Goal: Communication & Community: Answer question/provide support

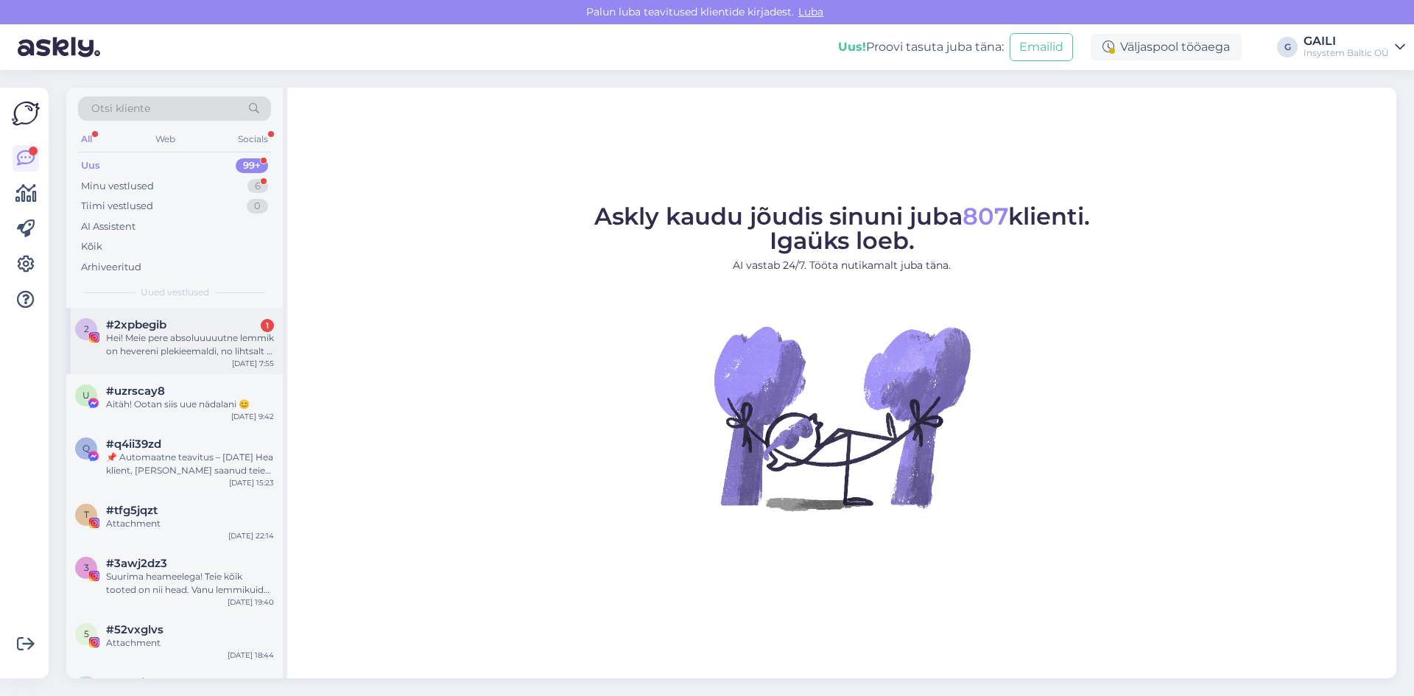
click at [172, 355] on div "Hei! Meie pere absoluuuuutne lemmik on hevereni plekieemaldi, no lihtsalt ei ol…" at bounding box center [190, 344] width 168 height 27
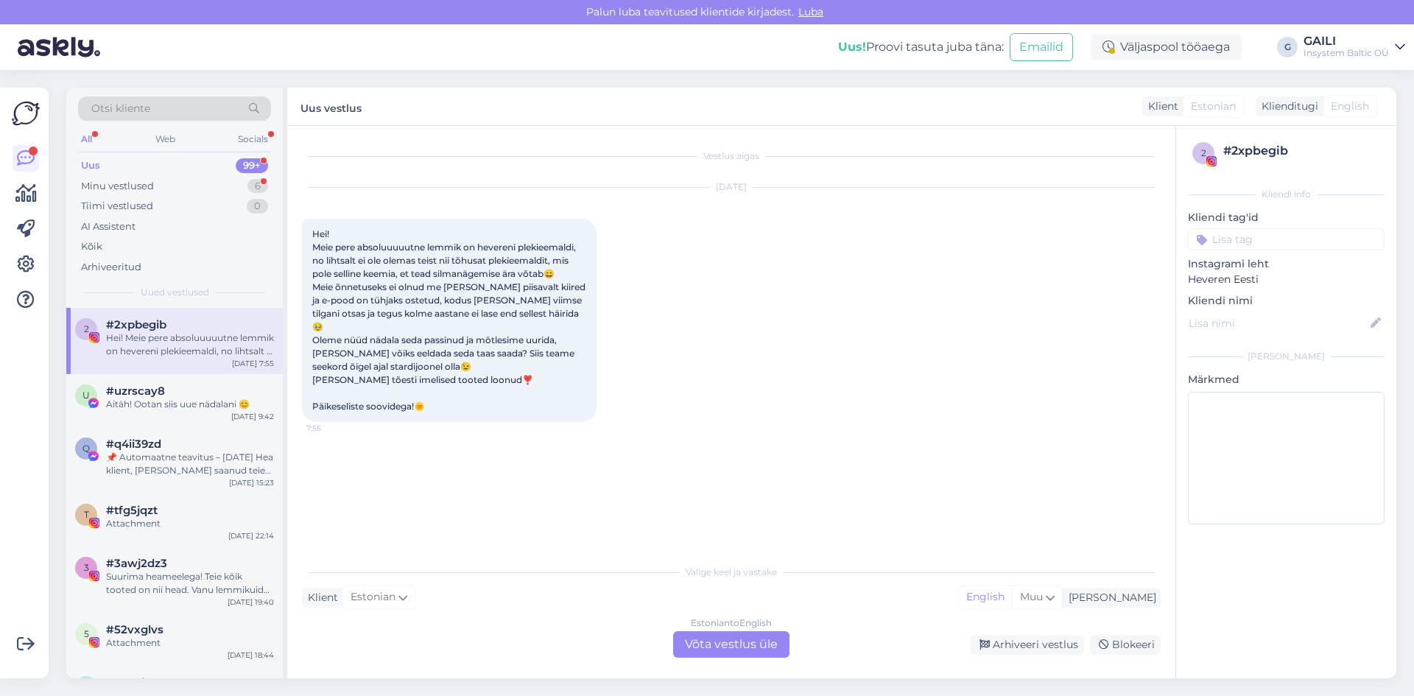
click at [733, 646] on div "Estonian to English Võta vestlus üle" at bounding box center [731, 644] width 116 height 27
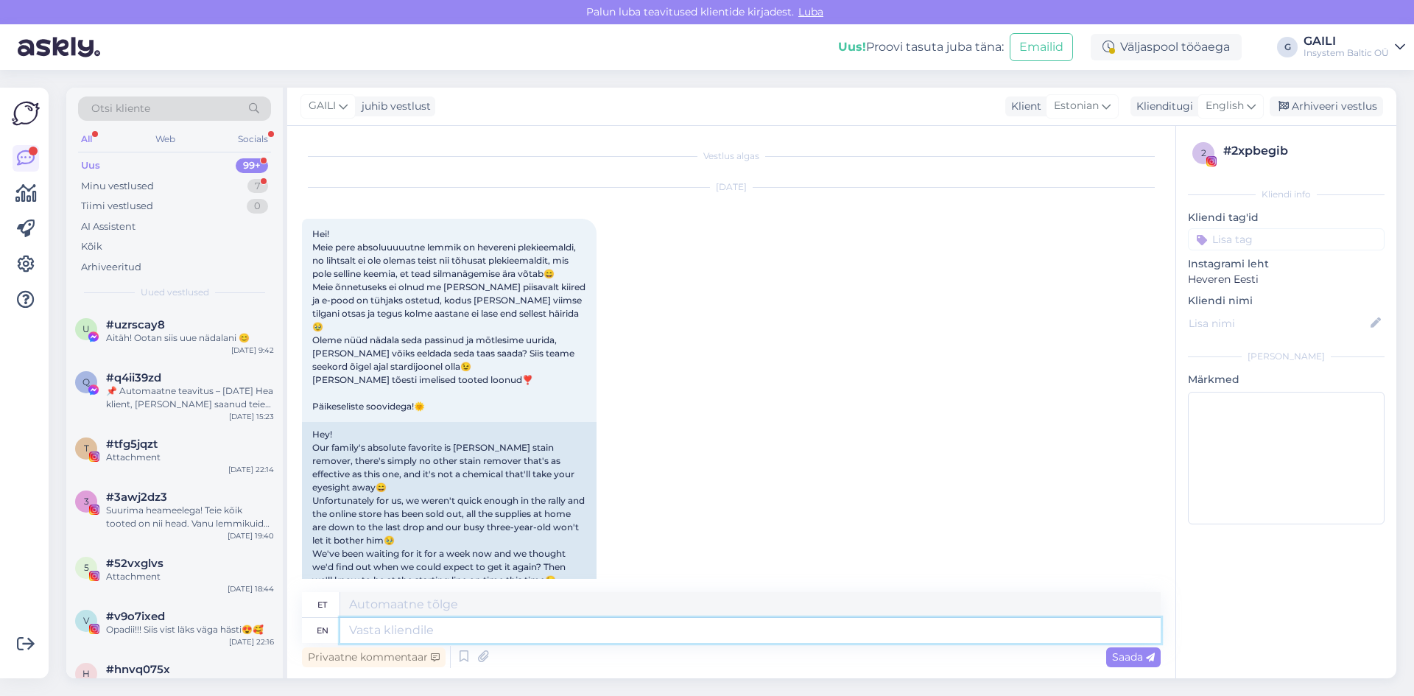
click at [426, 632] on textarea at bounding box center [750, 630] width 820 height 25
type textarea "Tere. Ai"
type textarea "Tere."
type textarea "Tere. [GEOGRAPHIC_DATA], et"
type textarea "Tere. [GEOGRAPHIC_DATA],"
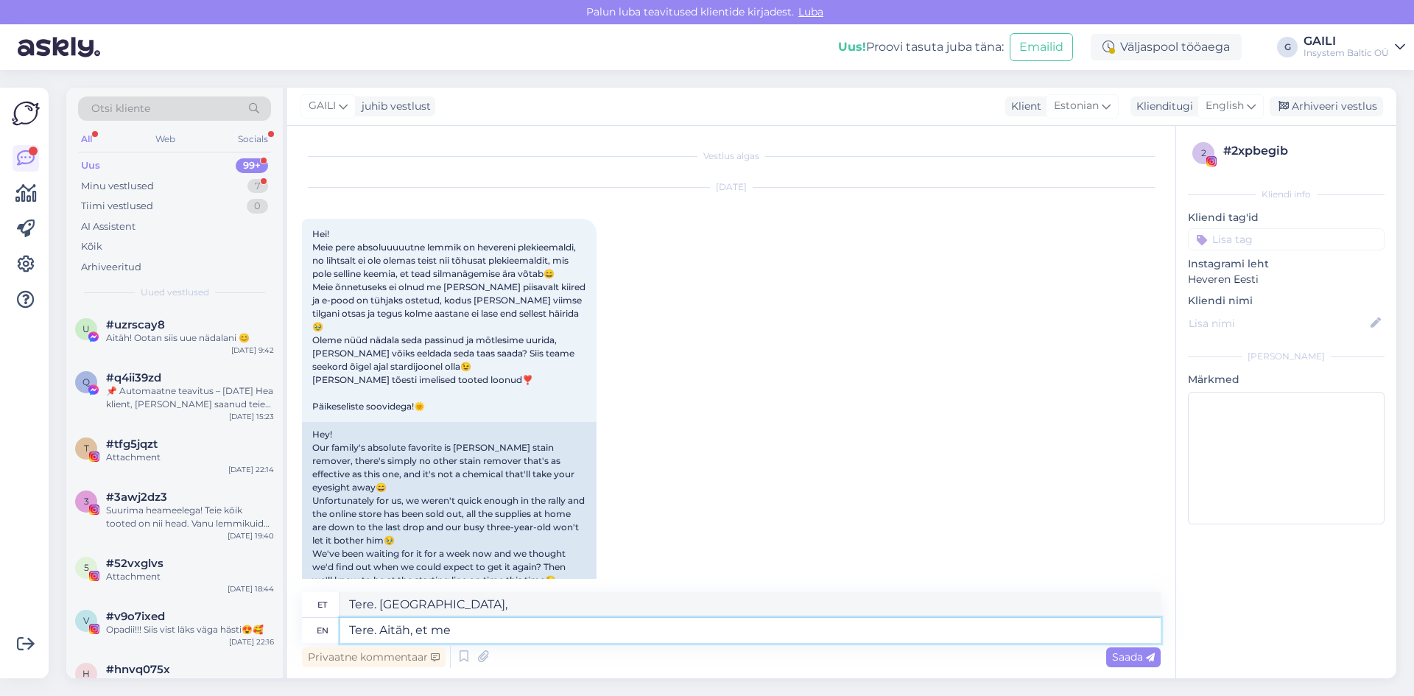
type textarea "Tere. [GEOGRAPHIC_DATA], et mei"
type textarea "Tere. [PERSON_NAME]"
type textarea "Tere. Aitäh, et meile k"
type textarea "Tere. Aitäh [PERSON_NAME]"
type textarea "Tere. Aitäh, et meile kirjutasite"
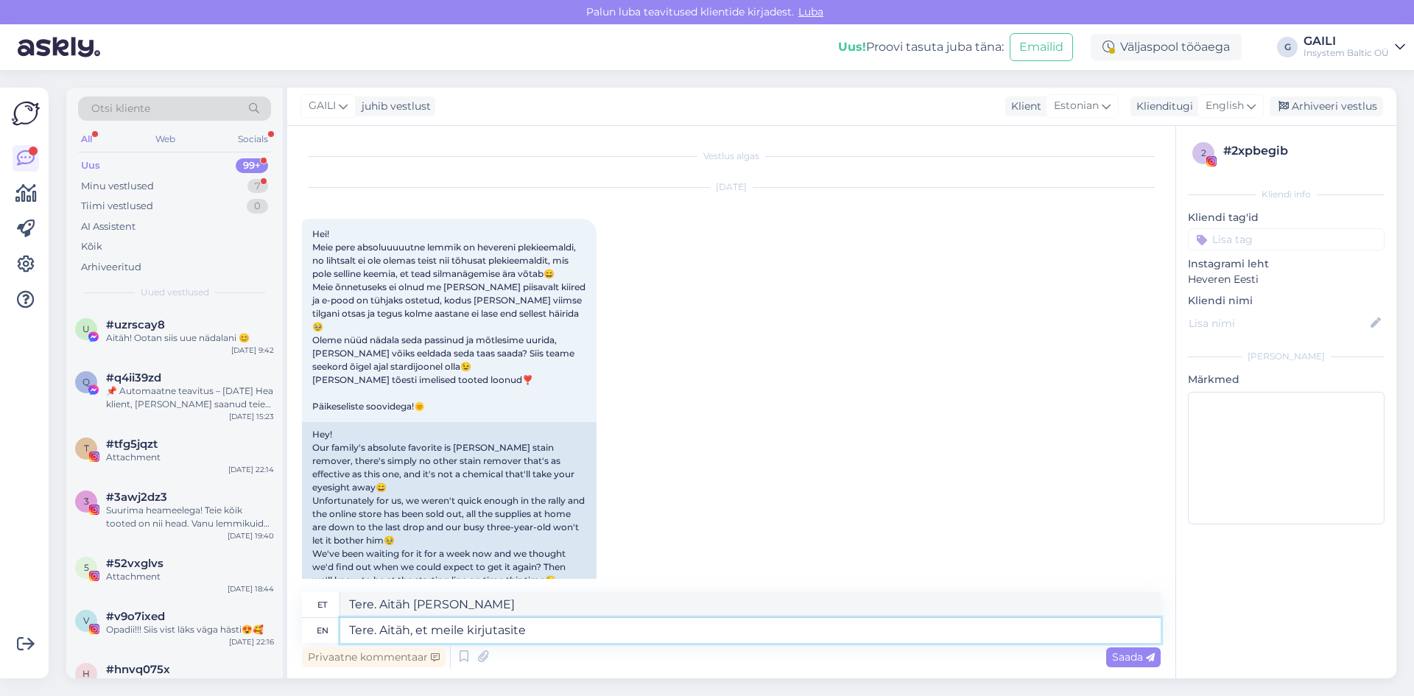
type textarea "Tere. Aitäh, et meile kirjutasite"
type textarea "Tere. Aitäh, et meile kirjutasite nii h"
type textarea "Tere. Aitäh, et meile kirjutasite nii"
type textarea "Tere. Aitäh, et meile kirjutasite [PERSON_NAME] s"
type textarea "Tere. Aitäh, et meile kirjutasite [PERSON_NAME]"
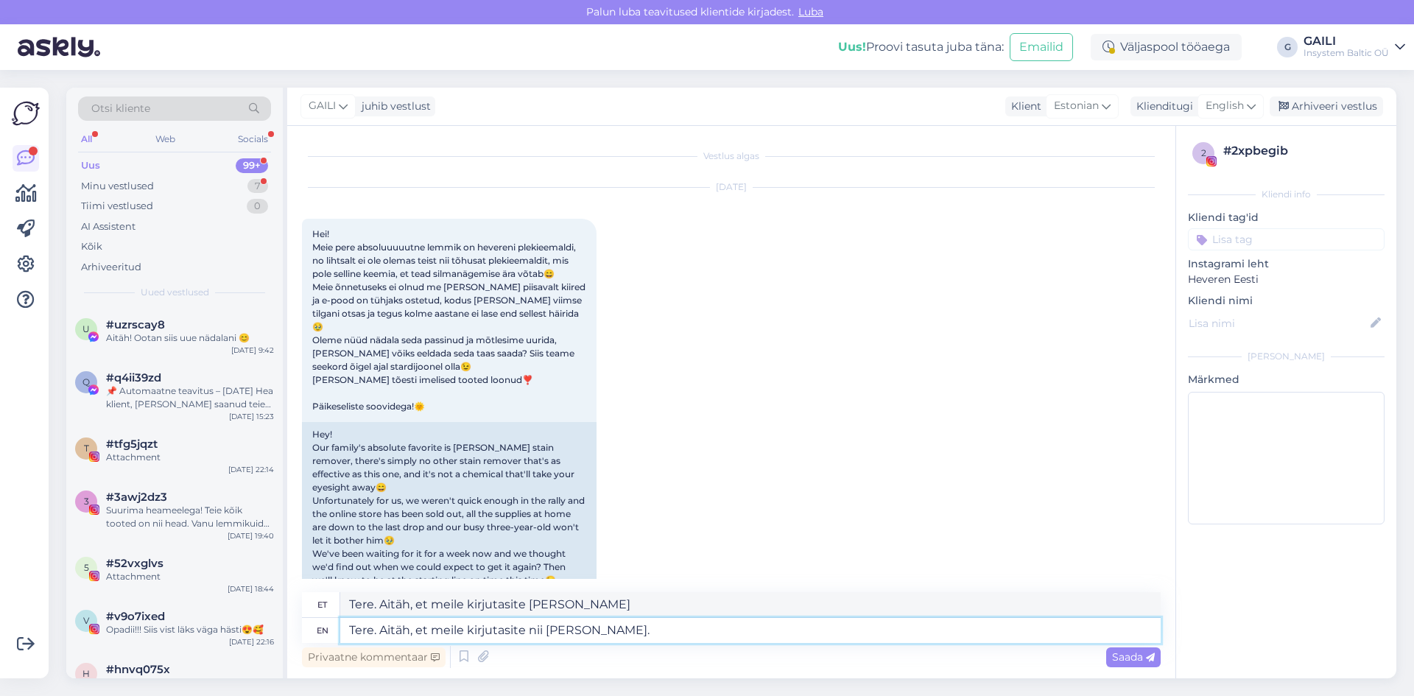
type textarea "Tere. Aitäh, et meile kirjutasite nii [PERSON_NAME]. K"
type textarea "Tere. Aitäh, et meile kirjutasite nii [PERSON_NAME]."
type textarea "Tere. Aitäh, et meile kirjutasite nii [PERSON_NAME]. Ka"
type textarea "Tere. Aitäh, et meile kirjutasite nii [PERSON_NAME]. K"
type textarea "Tere. Aitäh, et meile kirjutasite nii [PERSON_NAME]. Kahjuks pe"
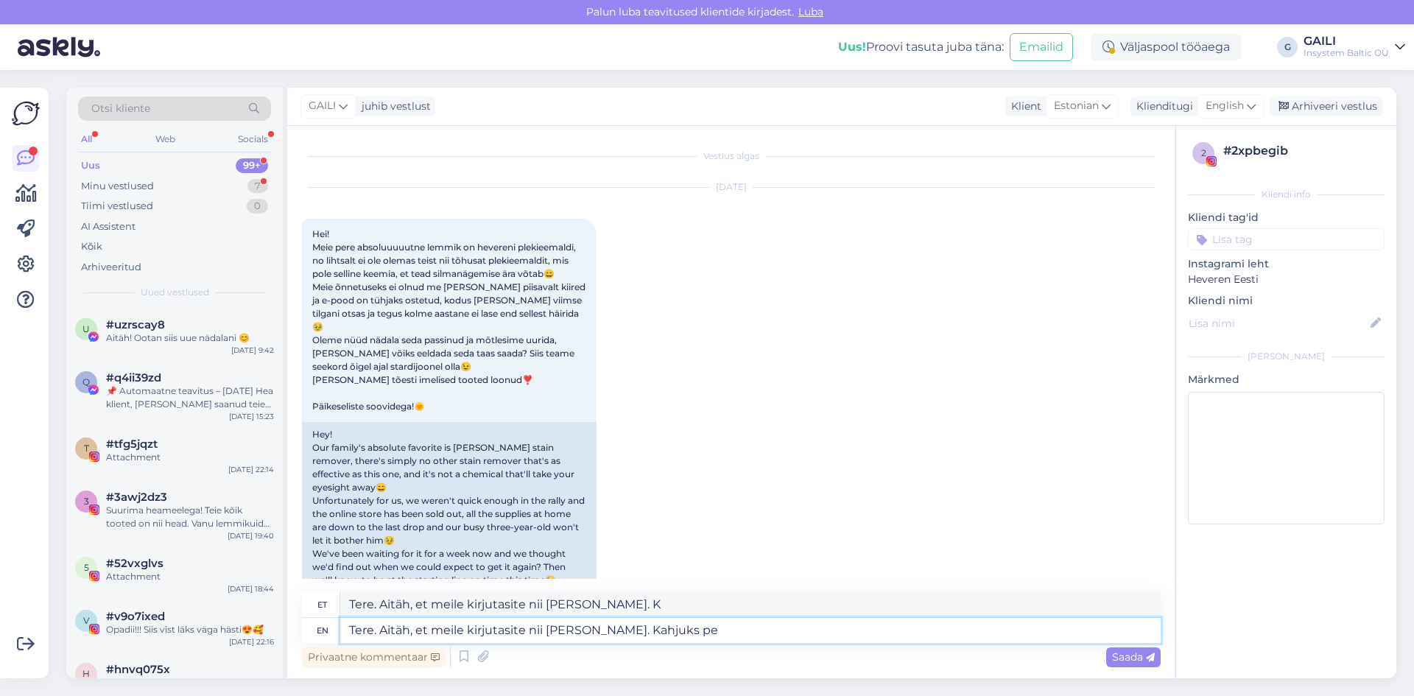
type textarea "Tere. Aitäh, et meile kirjutasite nii [PERSON_NAME]. kahjuks"
type textarea "Tere. Aitäh, et meile kirjutasite nii [PERSON_NAME]. Kahjuks pean"
type textarea "Tere. Aitäh, et meile kirjutasite nii [PERSON_NAME]. Kahjuks pean teavitama, et"
type textarea "Tere. Aitäh, et meile kirjutasite nii [PERSON_NAME]. kindlasti pean teavitama,"
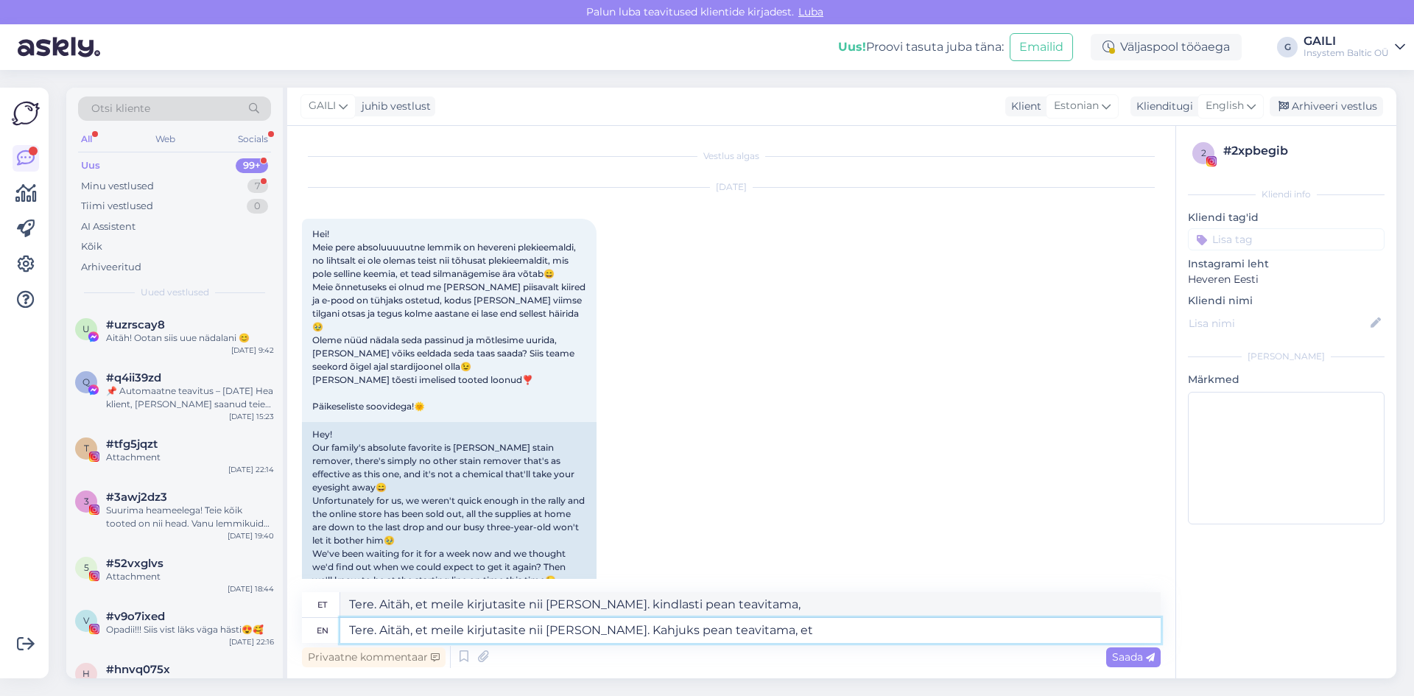
type textarea "Tere. Aitäh, et meile kirjutasite nii [PERSON_NAME]. Kahjuks pean teavitama, et"
type textarea "Tere. Aitäh, et meile kirjutasite nii [PERSON_NAME]. kindlasti pean teavitama, …"
type textarea "Tere. Aitäh, et meile kirjutasite nii [PERSON_NAME]. Kahjuks pean teavitama, et…"
type textarea "Tere. Aitäh, et meile kirjutasite nii [PERSON_NAME]. Kindlasti pean teavitama, …"
type textarea "Tere. Aitäh, et meile kirjutasite nii [PERSON_NAME]. Kahjuks pean teavitama, et…"
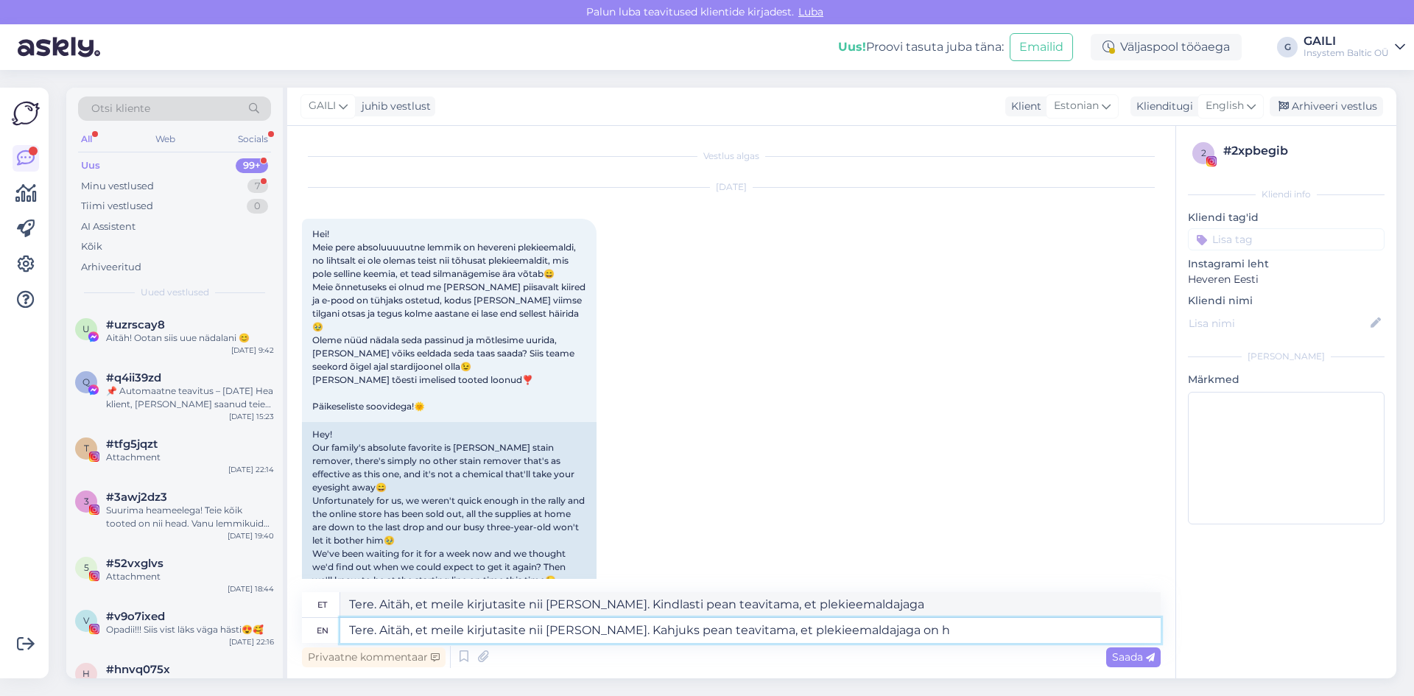
type textarea "Tere. Aitäh, et meile kirjutasite nii [PERSON_NAME]. Kindlasti pean teavitama, …"
type textarea "Tere. Aitäh, et meile kirjutasite nii [PERSON_NAME]. Kahjuks pean teavitama, et…"
type textarea "Tere. Aitäh, et meile kirjutasite nii [PERSON_NAME]. Kindlasti pean teatama, et…"
type textarea "Tere. Aitäh, et meile kirjutasite nii [PERSON_NAME]. Kahjuks pean teavitama, et…"
type textarea "Tere. Aitäh, et meile kirjutasite nii [PERSON_NAME]. Kindlasti pean teatama, et…"
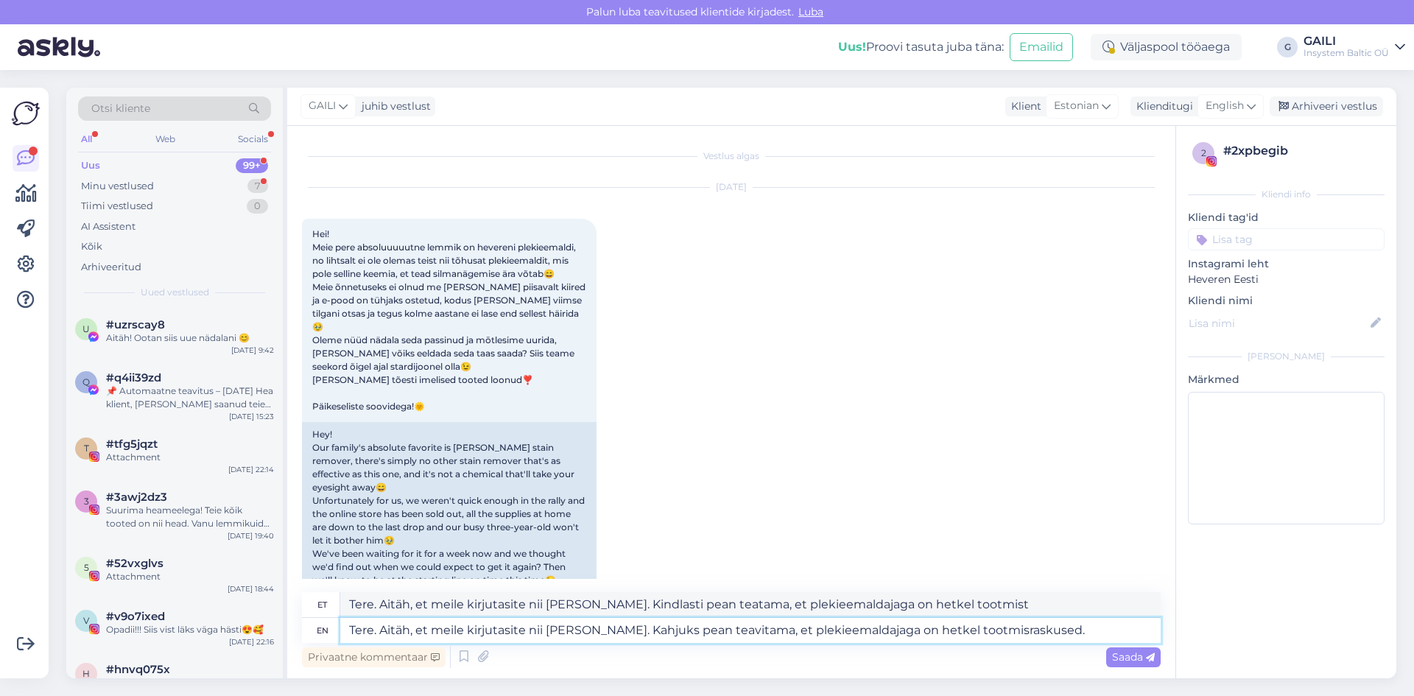
type textarea "Tere. Aitäh, et meile kirjutasite nii [PERSON_NAME]. Kahjuks pean teavitama, et…"
type textarea "Tere. Aitäh, et meile kirjutasite nii [PERSON_NAME]. Kindlasti pean teatama, et…"
type textarea "Tere. Aitäh, et meile kirjutasite nii [PERSON_NAME]. Kahjuks pean teavitama, et…"
type textarea "Tere. Aitäh, et meile kirjutasite nii [PERSON_NAME]. Kindlasti pean teatama, et…"
type textarea "Tere. Aitäh, et meile kirjutasite nii [PERSON_NAME]. Kahjuks pean teavitama, et…"
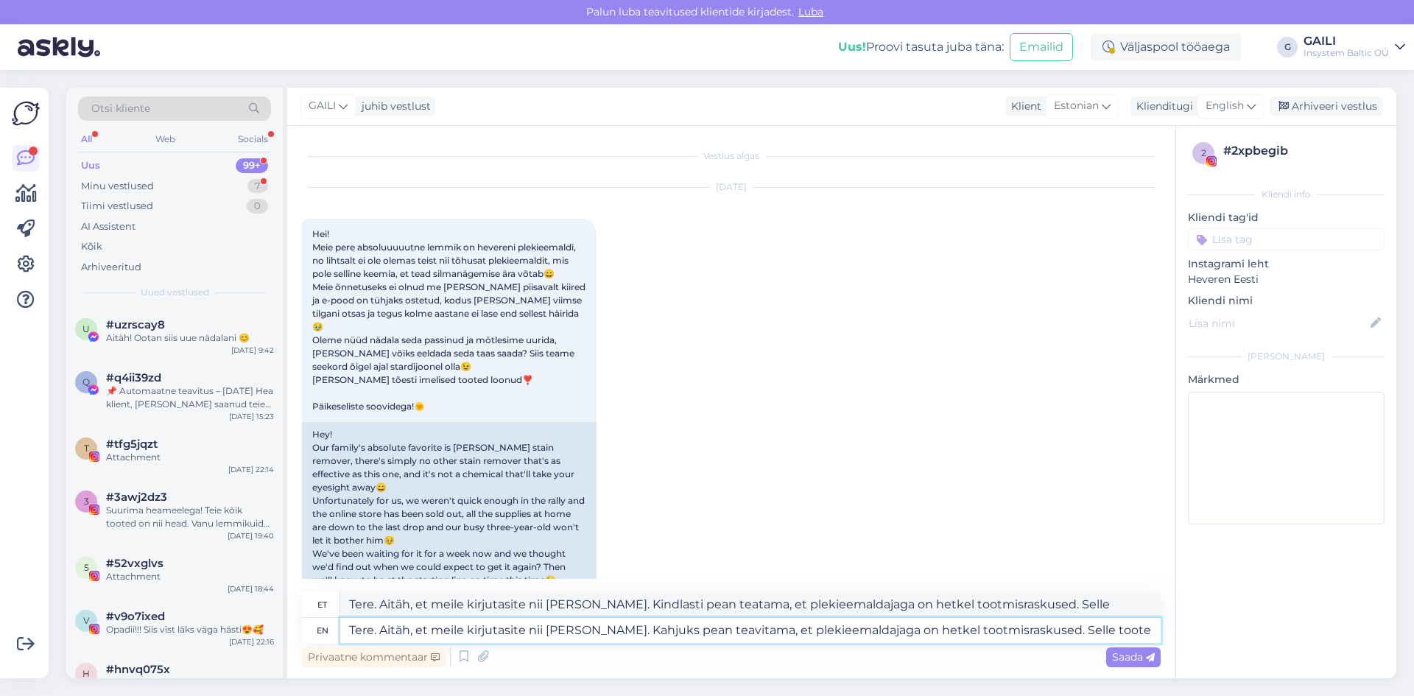
type textarea "Tere. Aitäh, et meile kirjutasite nii [PERSON_NAME]. Kindlasti pean teatama, et…"
type textarea "Tere. Aitäh, et meile kirjutasite nii [PERSON_NAME]. Kahjuks pean teavitama, et…"
type textarea "Tere. Aitäh, et meile kirjutasite nii [PERSON_NAME]. Kindlasti pean teatama, et…"
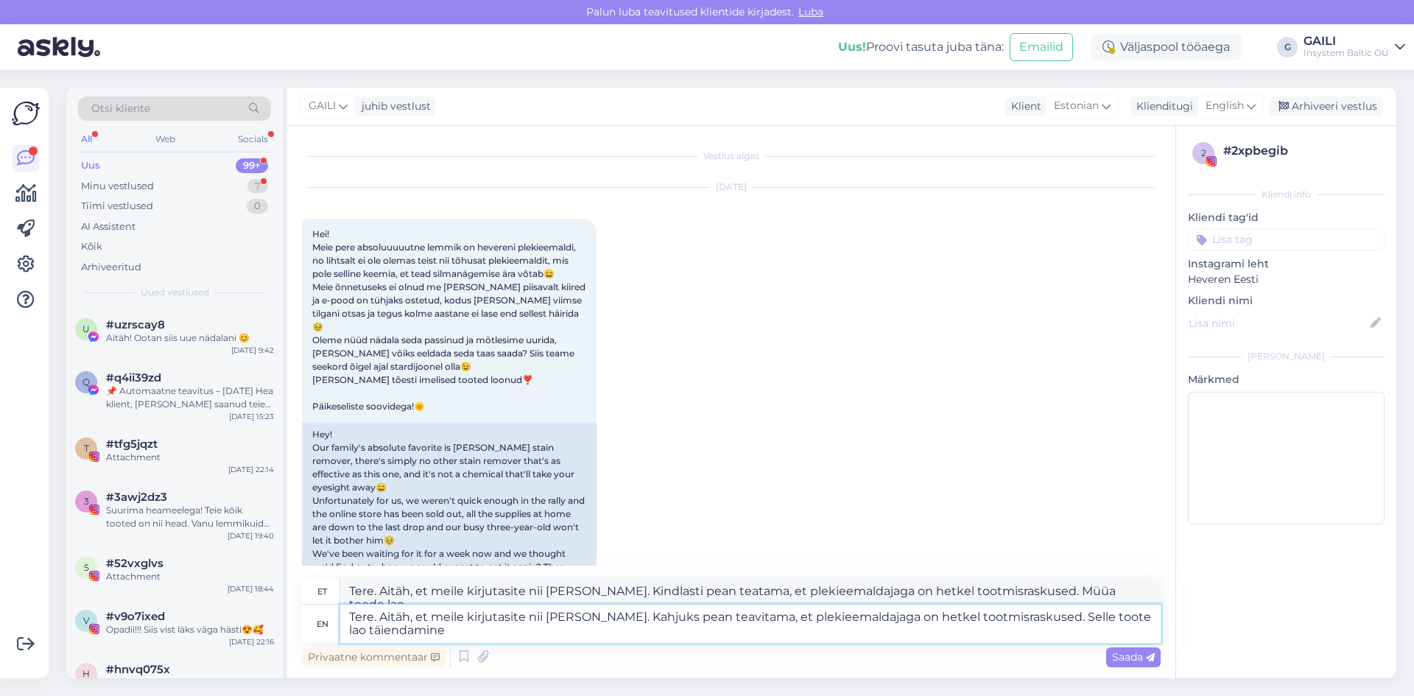
type textarea "Tere. Aitäh, et meile kirjutasite nii [PERSON_NAME]. Kahjuks pean teavitama, et…"
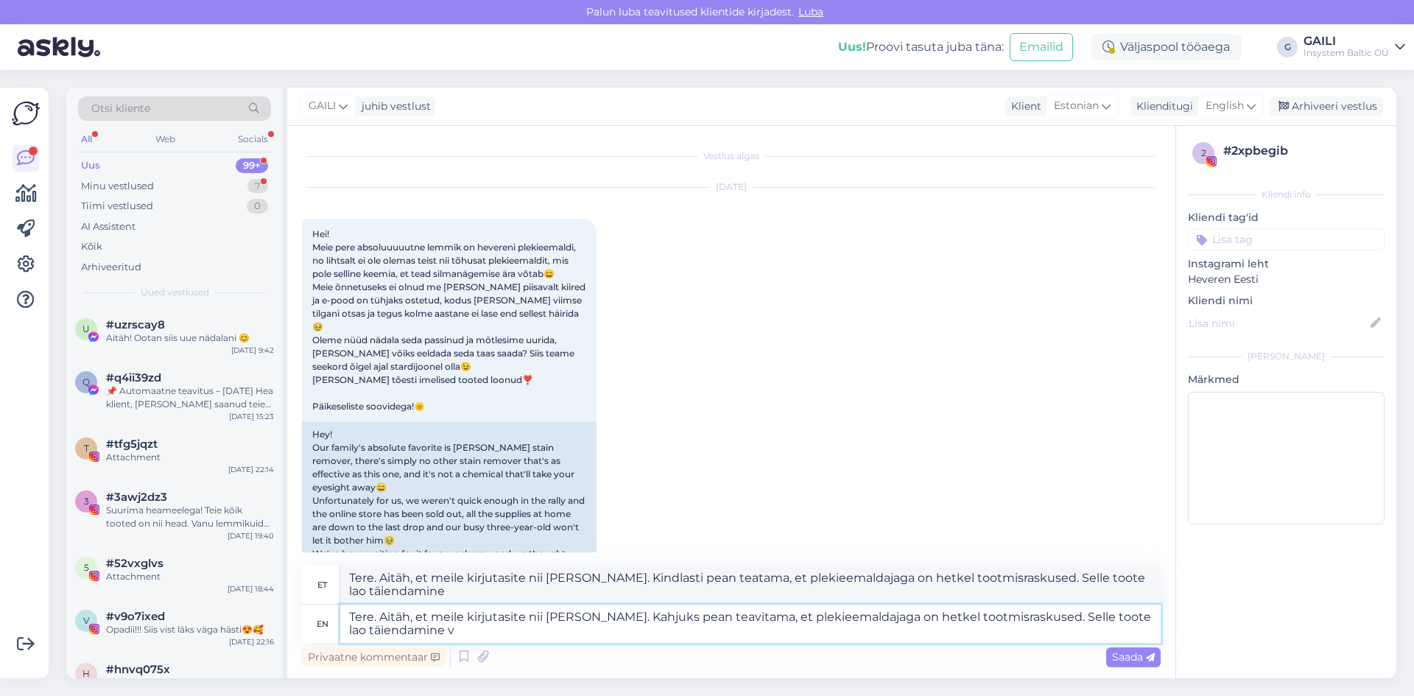
type textarea "Tere. Aitäh, et meile kirjutasite nii [PERSON_NAME]. Kindlasti pean teatama, et…"
type textarea "Tere. Aitäh, et meile kirjutasite nii [PERSON_NAME]. Kahjuks pean teavitama, et…"
type textarea "Tere. Aitäh, et meile kirjutasite nii [PERSON_NAME]. Kindlasti pean teatama, et…"
type textarea "Tere. Aitäh, et meile kirjutasite nii [PERSON_NAME]. Kahjuks pean teavitama, et…"
type textarea "Tere. Aitäh, et meile kirjutasite nii [PERSON_NAME]. Kindlasti pean teatama, et…"
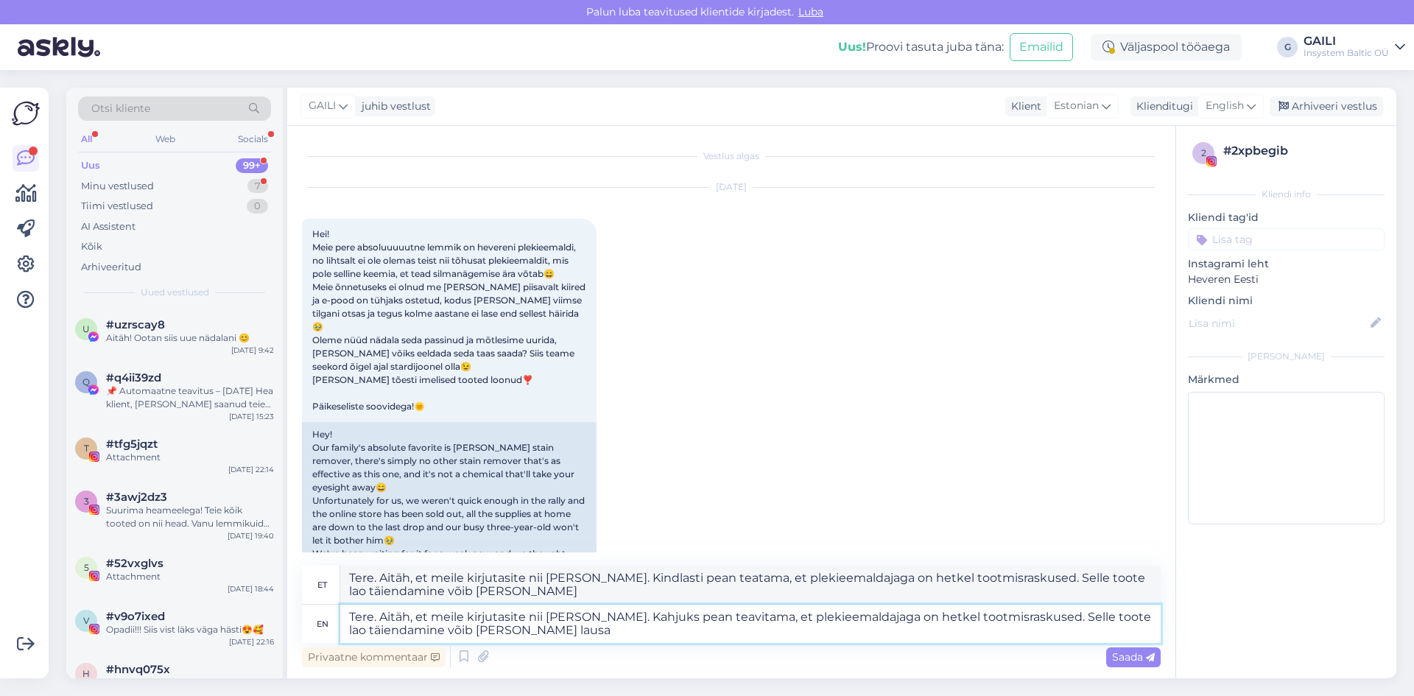
type textarea "Tere. Aitäh, et meile kirjutasite nii [PERSON_NAME]. Kahjuks pean teavitama, et…"
type textarea "Tere. Aitäh, et meile kirjutasite nii [PERSON_NAME]. Kindlasti pean teatama, et…"
type textarea "Tere. Aitäh, et meile kirjutasite nii [PERSON_NAME]. Kahjuks pean teavitama, et…"
type textarea "Tere. Aitäh, et meile kirjutasite nii [PERSON_NAME]. Kindlasti pean teatama, et…"
type textarea "Tere. Aitäh, et meile kirjutasite nii [PERSON_NAME]. Kahjuks pean teavitama, et…"
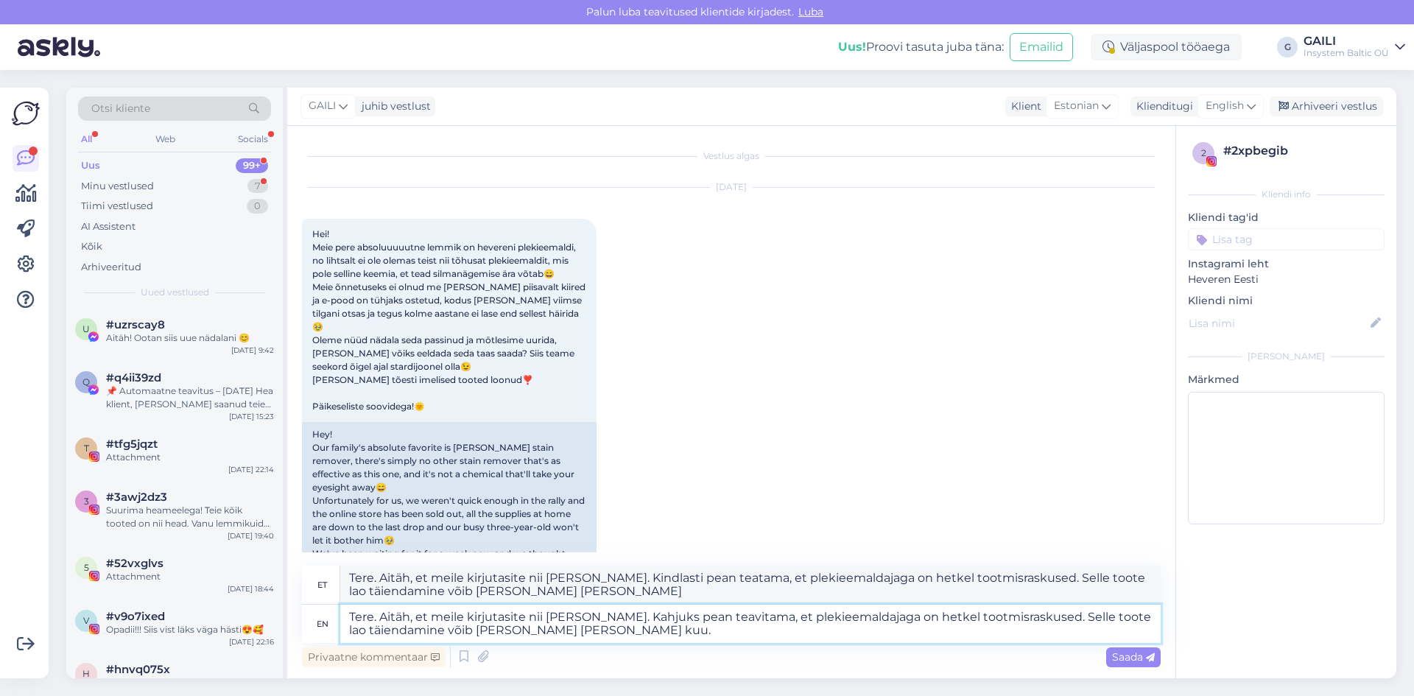
type textarea "Tere. Aitäh, et meile kirjutasite nii [PERSON_NAME]. Kindlasti pean teatama, et…"
drag, startPoint x: 596, startPoint y: 631, endPoint x: 197, endPoint y: 416, distance: 453.3
click at [252, 604] on div "Otsi kliente All Web Socials Uus 99+ Minu vestlused 7 Tiimi vestlused 0 AI Assi…" at bounding box center [731, 383] width 1330 height 590
paste textarea "! Aitäh, et meile nii [PERSON_NAME] kirjutasite – see tähendab meile väga palju…"
type textarea "Tere! Aitäh, et meile nii [PERSON_NAME] kirjutasite – see tähendab meile väga p…"
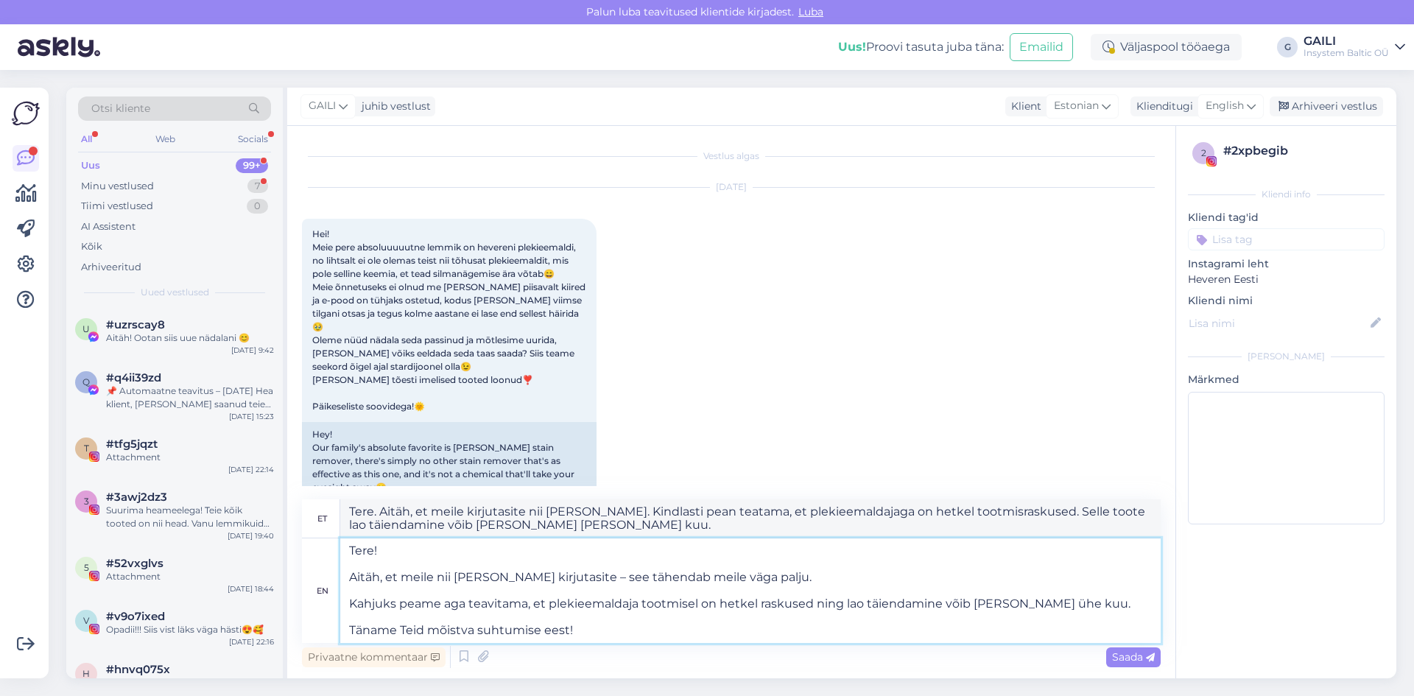
type textarea "Tere! Aitäh, et [PERSON_NAME] [PERSON_NAME] kirjutasite – see tähendab meile vä…"
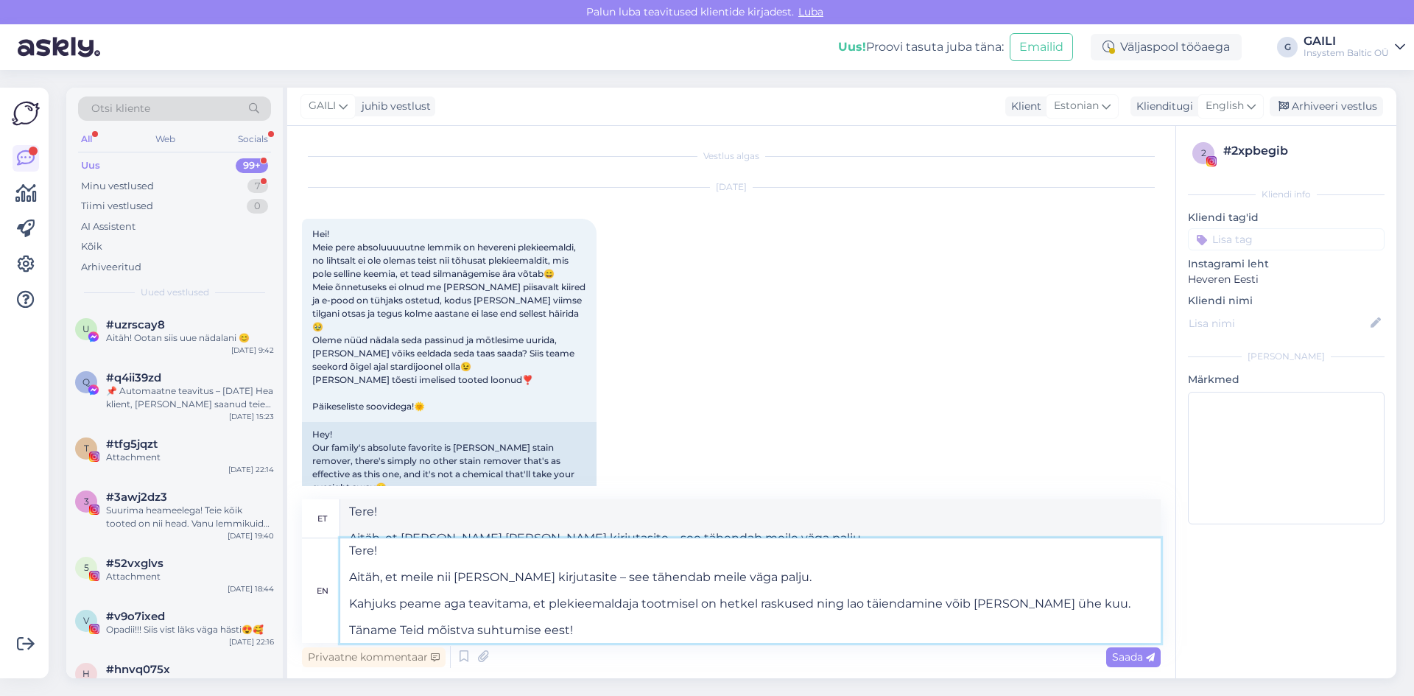
click at [349, 576] on textarea "Tere! Aitäh, et meile nii [PERSON_NAME] kirjutasite – see tähendab meile väga p…" at bounding box center [750, 590] width 820 height 105
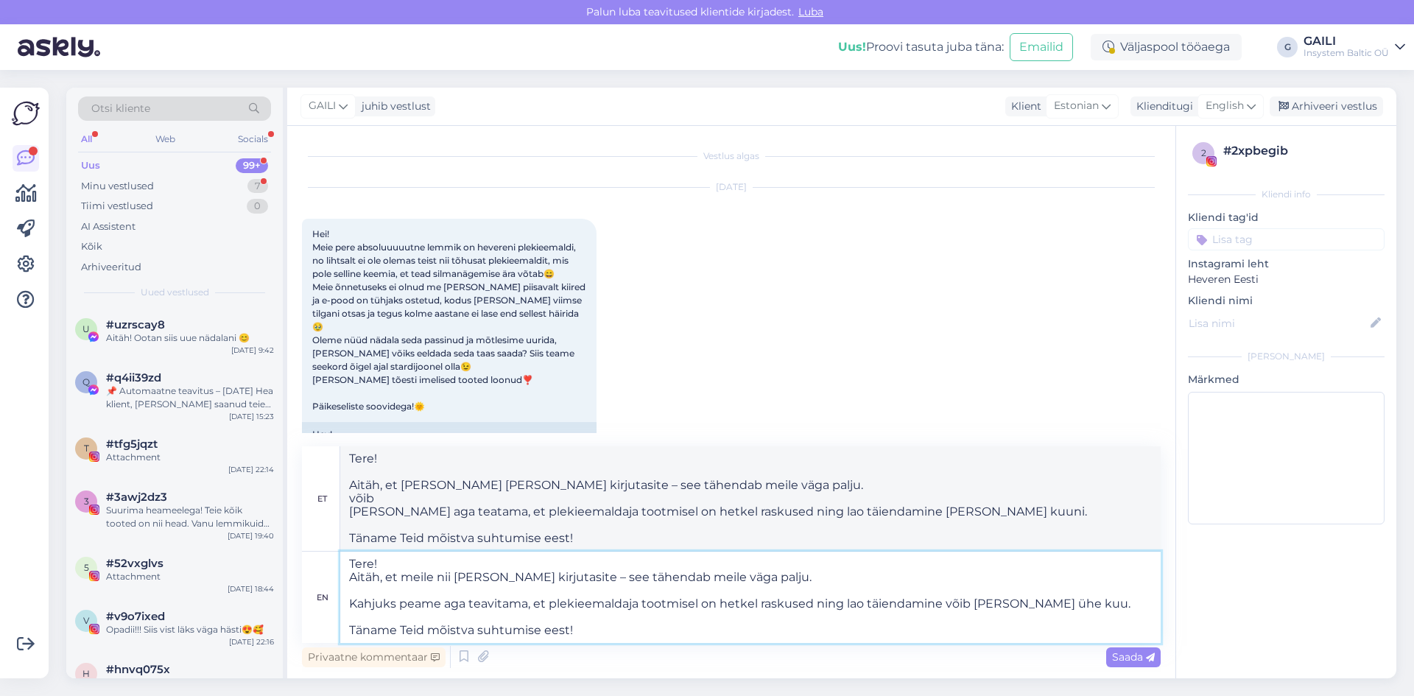
type textarea "Tere!Aitäh, et meile nii [PERSON_NAME] kirjutasite – see tähendab meile väga pa…"
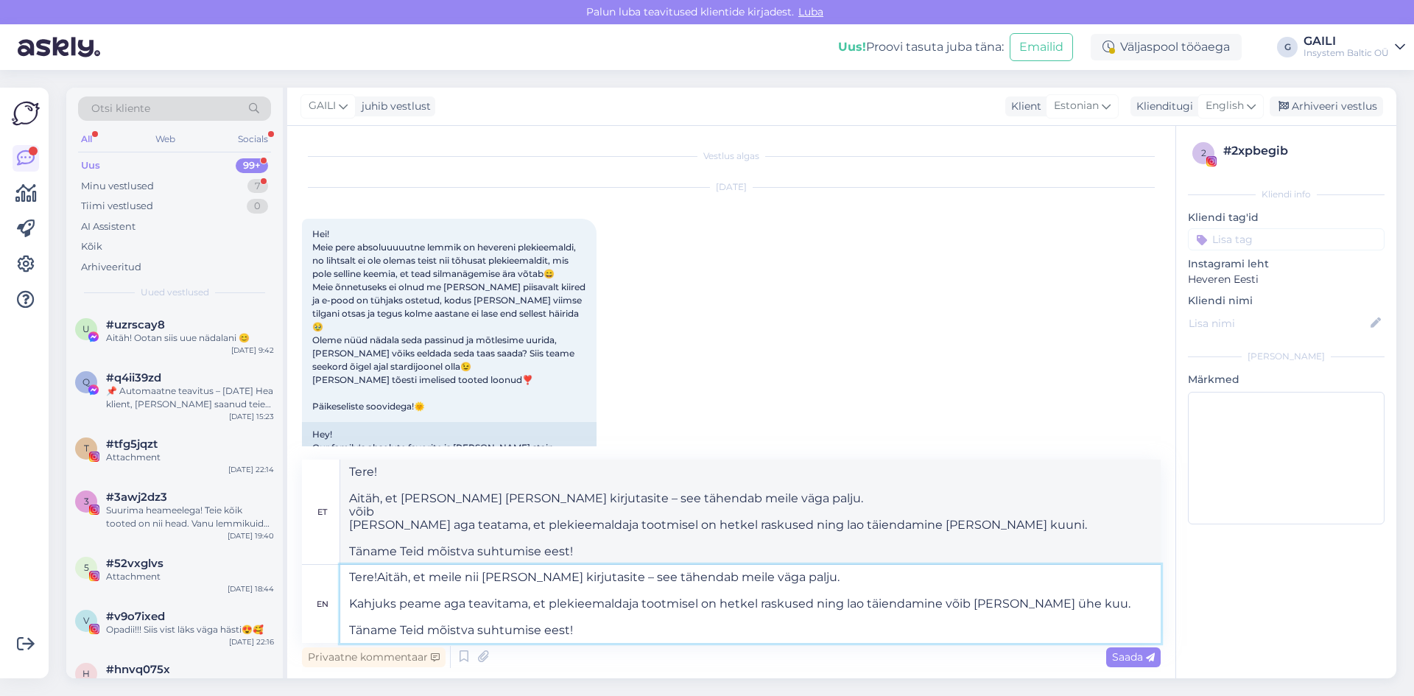
type textarea "Tere! Aitäh, et meile nii [PERSON_NAME] kirjutasite – see tähendab meile väga p…"
click at [348, 608] on textarea "Tere! Aitäh, et meile nii [PERSON_NAME] kirjutasite – see tähendab meile väga p…" at bounding box center [750, 604] width 820 height 78
type textarea "Tere! Aitäh, et meile nii [PERSON_NAME] kirjutasite – see tähendab meile väga p…"
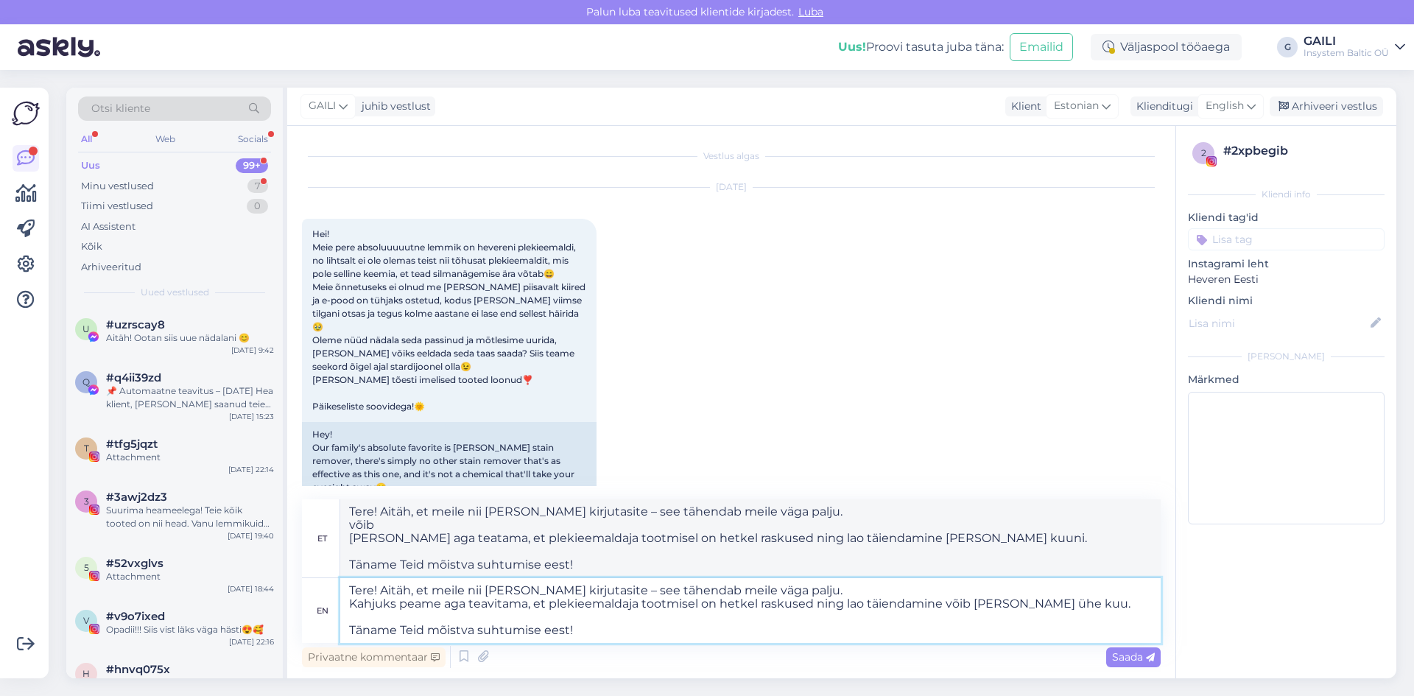
type textarea "Tere! Aitäh, et meile nii [PERSON_NAME] kirjutasite – see tähendab meile väga p…"
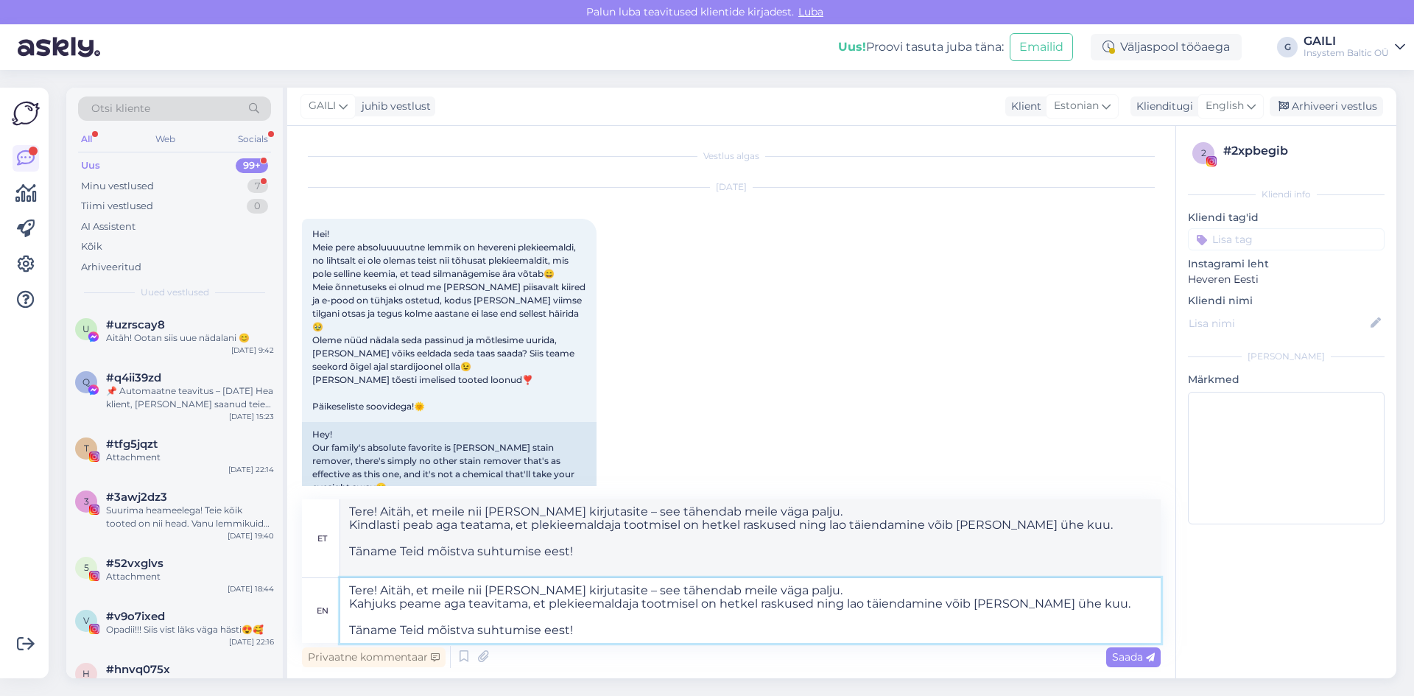
click at [350, 628] on textarea "Tere! Aitäh, et meile nii [PERSON_NAME] kirjutasite – see tähendab meile väga p…" at bounding box center [750, 610] width 820 height 65
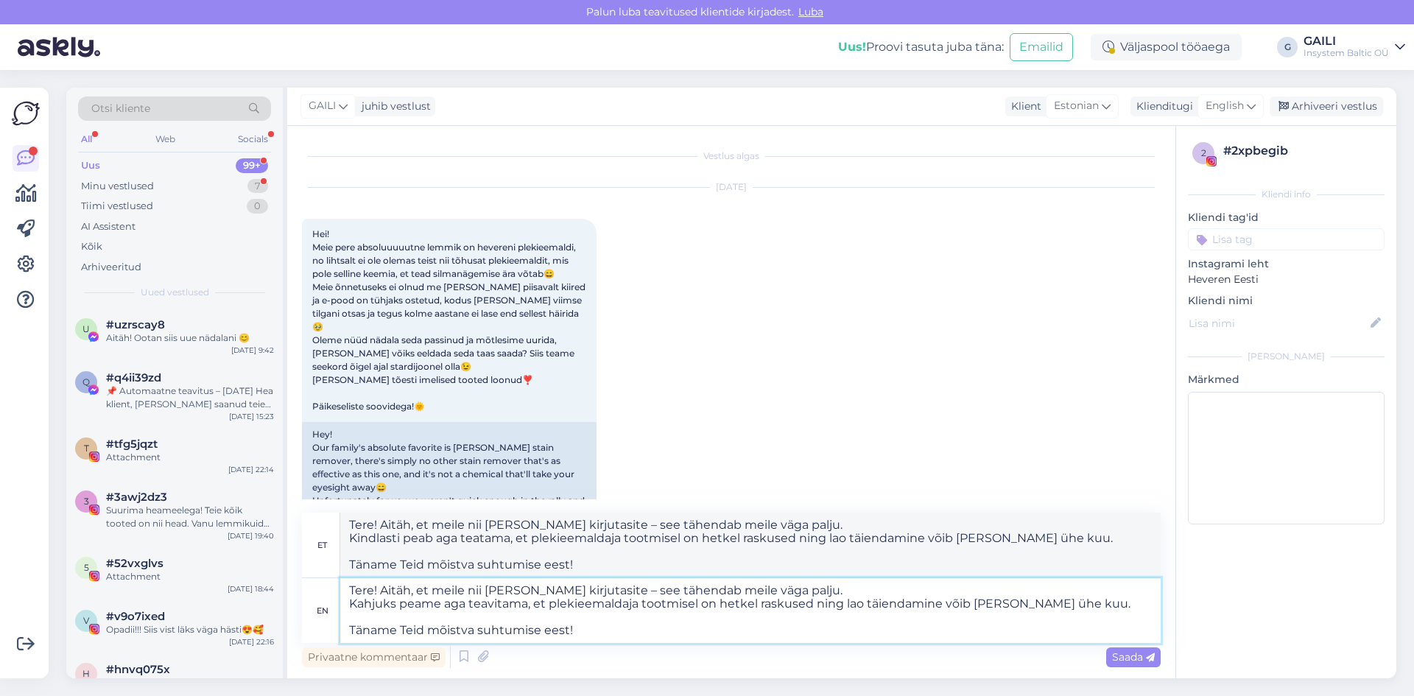
click at [816, 590] on textarea "Tere! Aitäh, et meile nii [PERSON_NAME] kirjutasite – see tähendab meile väga p…" at bounding box center [750, 610] width 820 height 65
type textarea "Tere! Aitäh, et meile nii [PERSON_NAME] kirjutasite – see tähendab meile väga p…"
click at [447, 604] on textarea "Tere! Aitäh, et meile nii [PERSON_NAME] kirjutasite – see tähendab meile väga p…" at bounding box center [750, 610] width 820 height 65
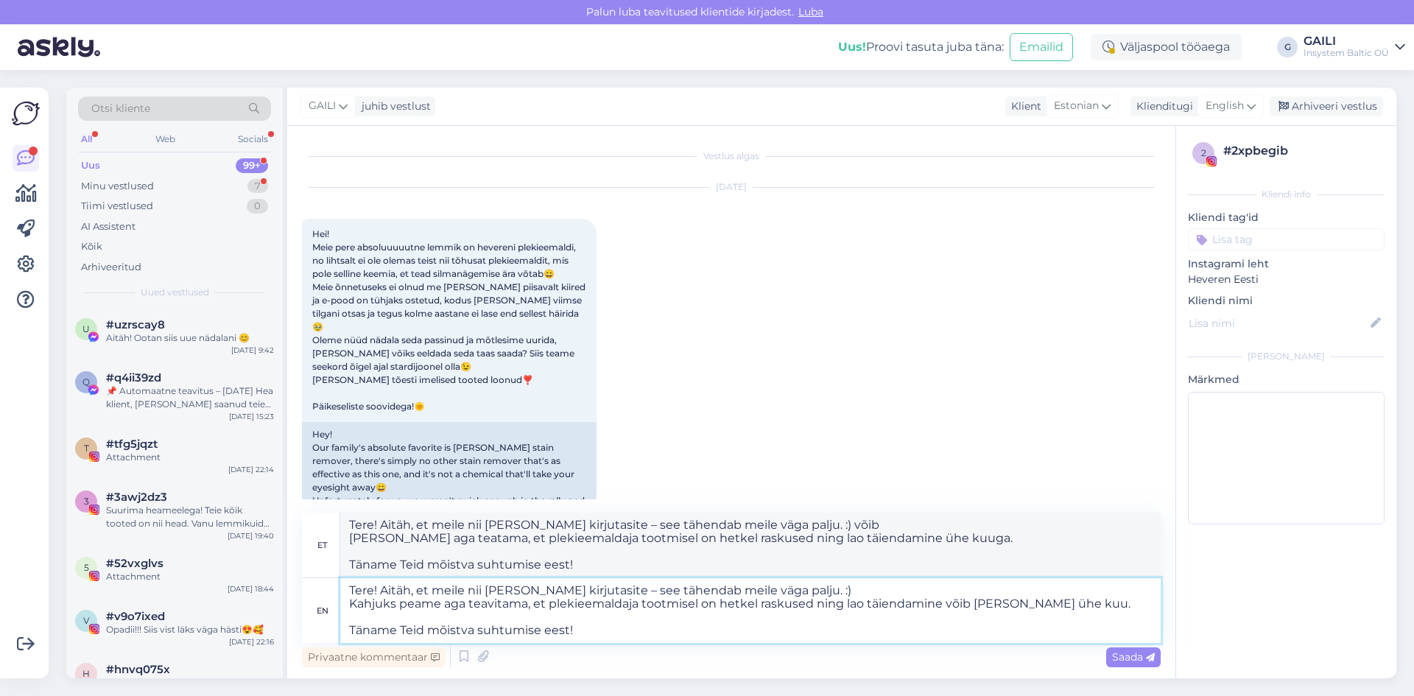
type textarea "Tere! Aitäh, et meile nii [PERSON_NAME] kirjutasite – see tähendab meile väga p…"
click at [1015, 600] on textarea "Tere! Aitäh, et meile nii [PERSON_NAME] kirjutasite – see tähendab meile väga p…" at bounding box center [750, 610] width 820 height 65
type textarea "Tere! Aitäh, et meile nii [PERSON_NAME] kirjutasite – see tähendab meile väga p…"
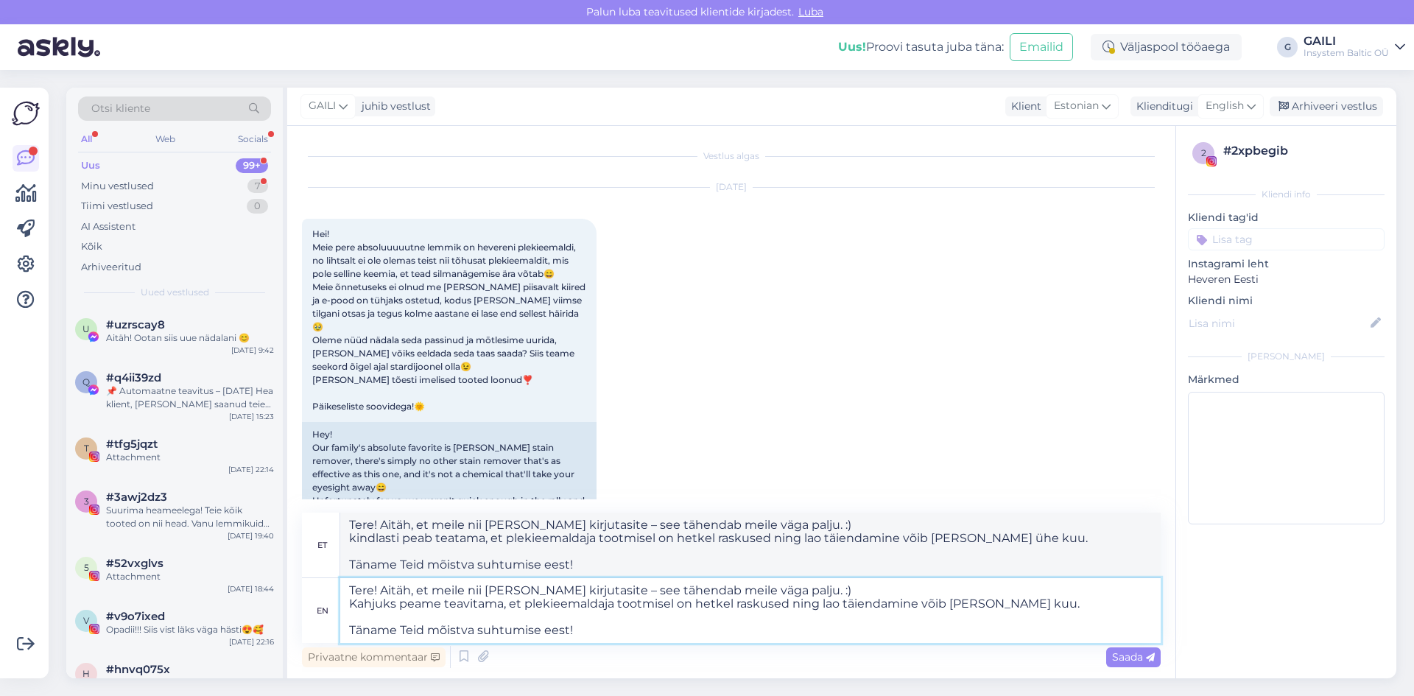
type textarea "Tere! Aitäh, et meile nii [PERSON_NAME] kirjutasite – see tähendab meile väga p…"
drag, startPoint x: 596, startPoint y: 638, endPoint x: 337, endPoint y: 640, distance: 259.2
click at [339, 640] on div "en Tere! Aitäh, et meile nii [PERSON_NAME] kirjutasite – see tähendab meile väg…" at bounding box center [731, 610] width 858 height 65
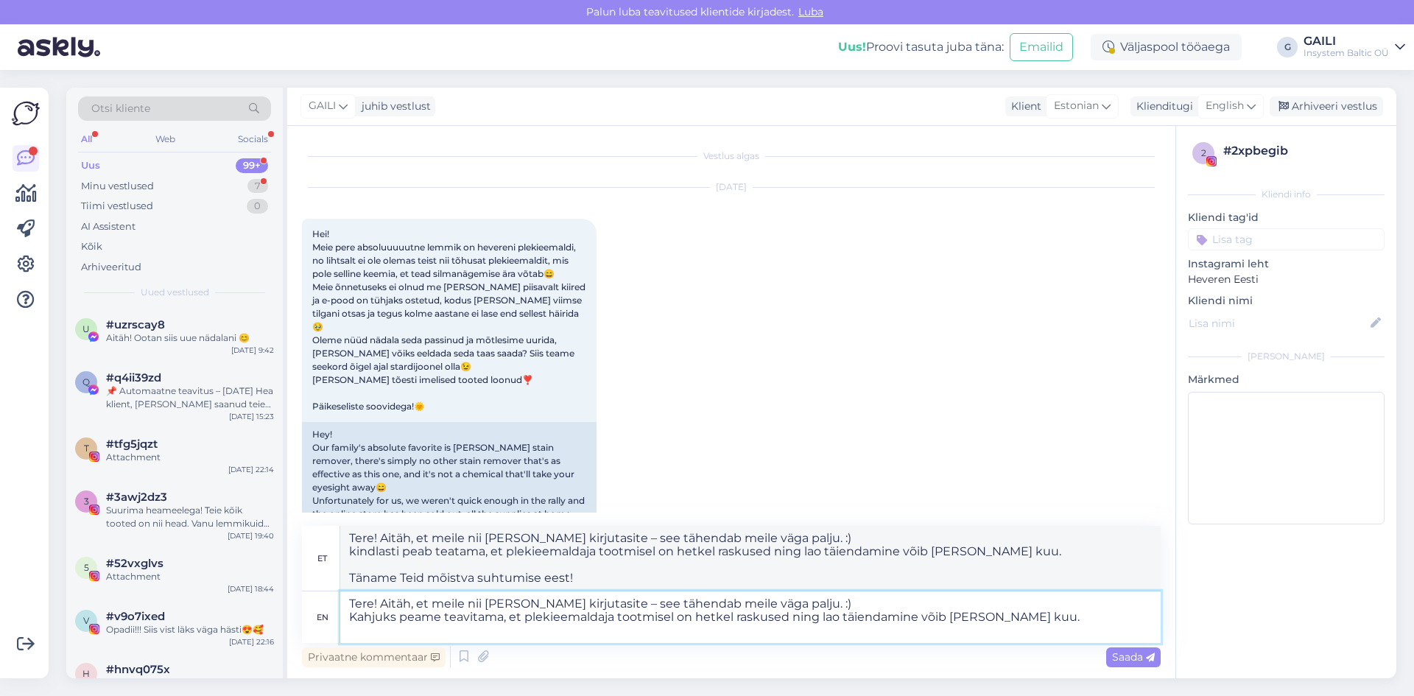
type textarea "Tere! Aitäh, et meile nii [PERSON_NAME] kirjutasite – see tähendab meile väga p…"
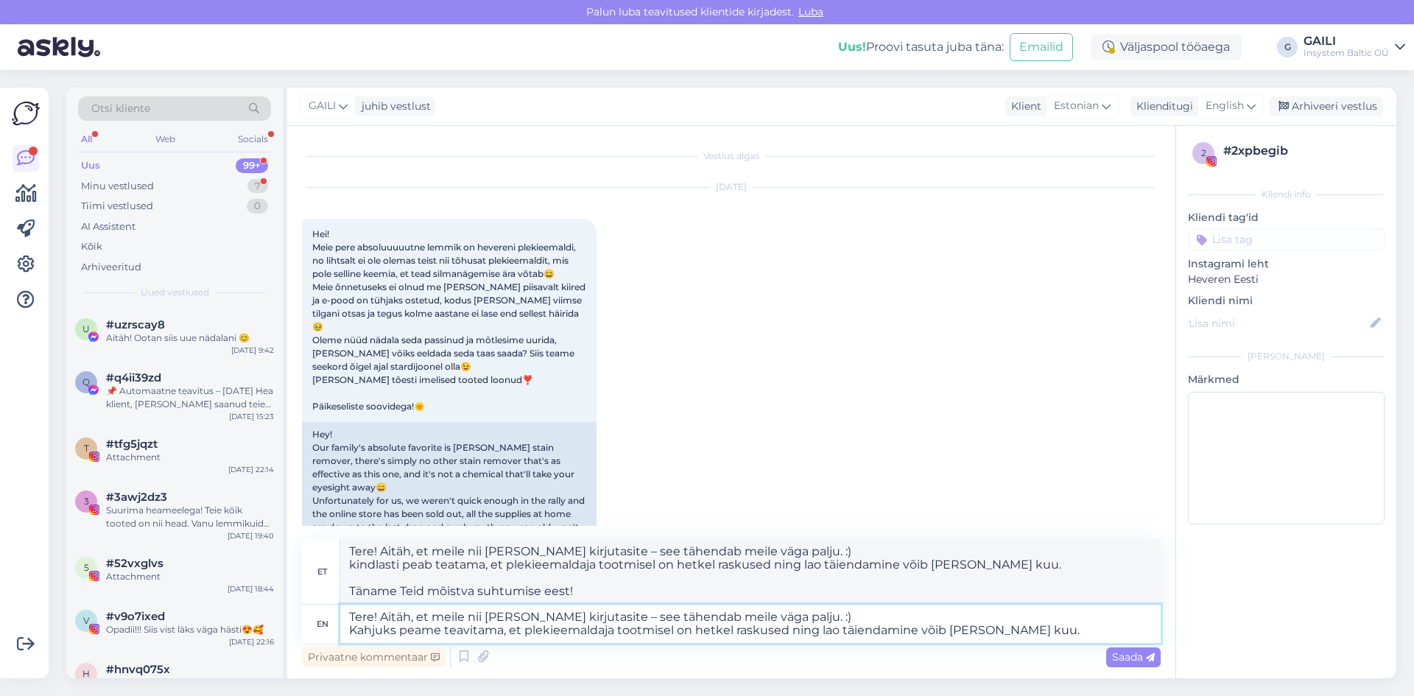
type textarea "Tere! Aitäh, et meile nii [PERSON_NAME] kirjutasite – see tähendab meile väga p…"
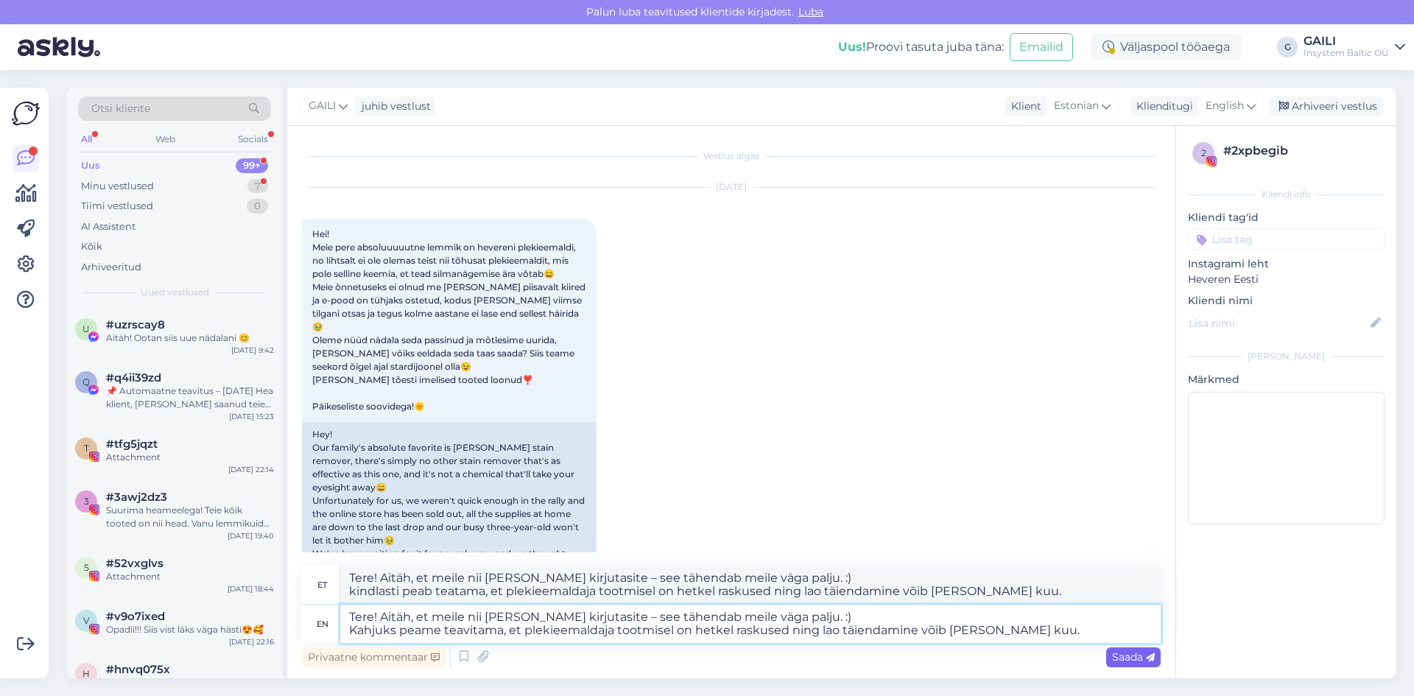
type textarea "Tere! Aitäh, et meile nii [PERSON_NAME] kirjutasite – see tähendab meile väga p…"
click at [1135, 652] on span "Saada" at bounding box center [1133, 656] width 43 height 13
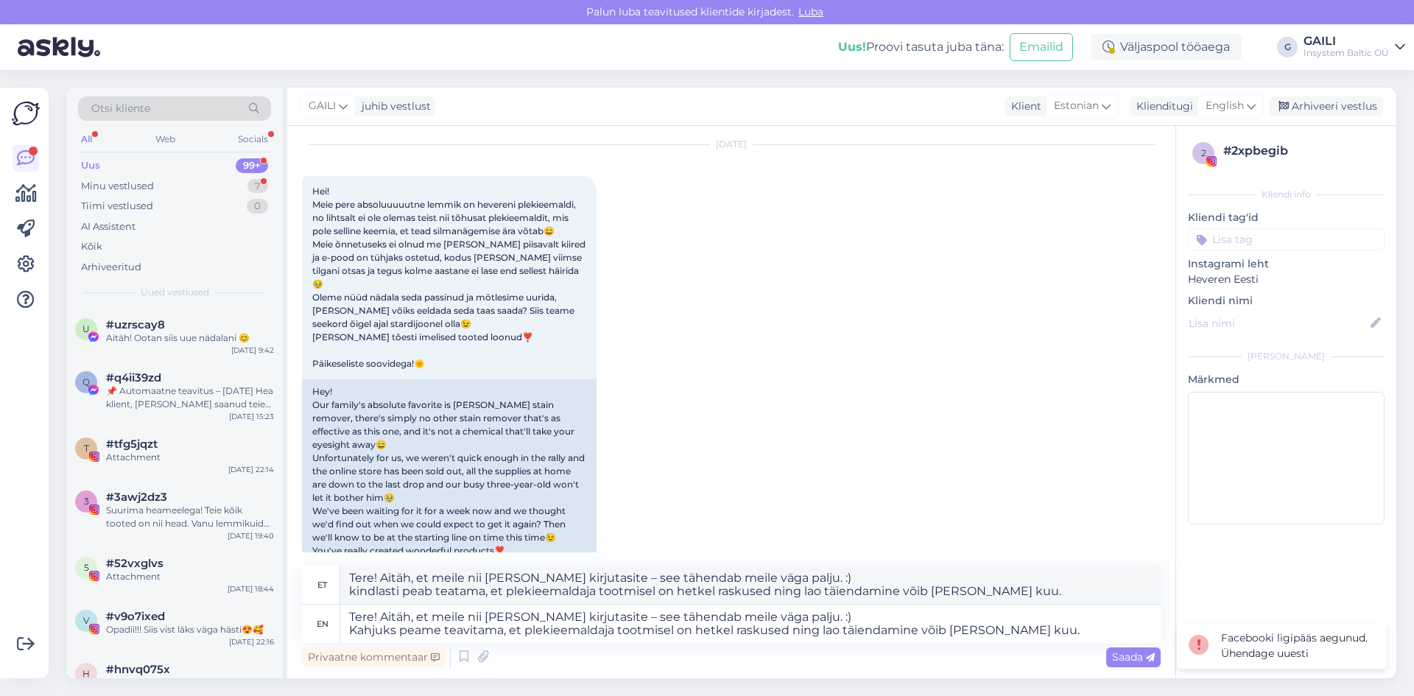
scroll to position [83, 0]
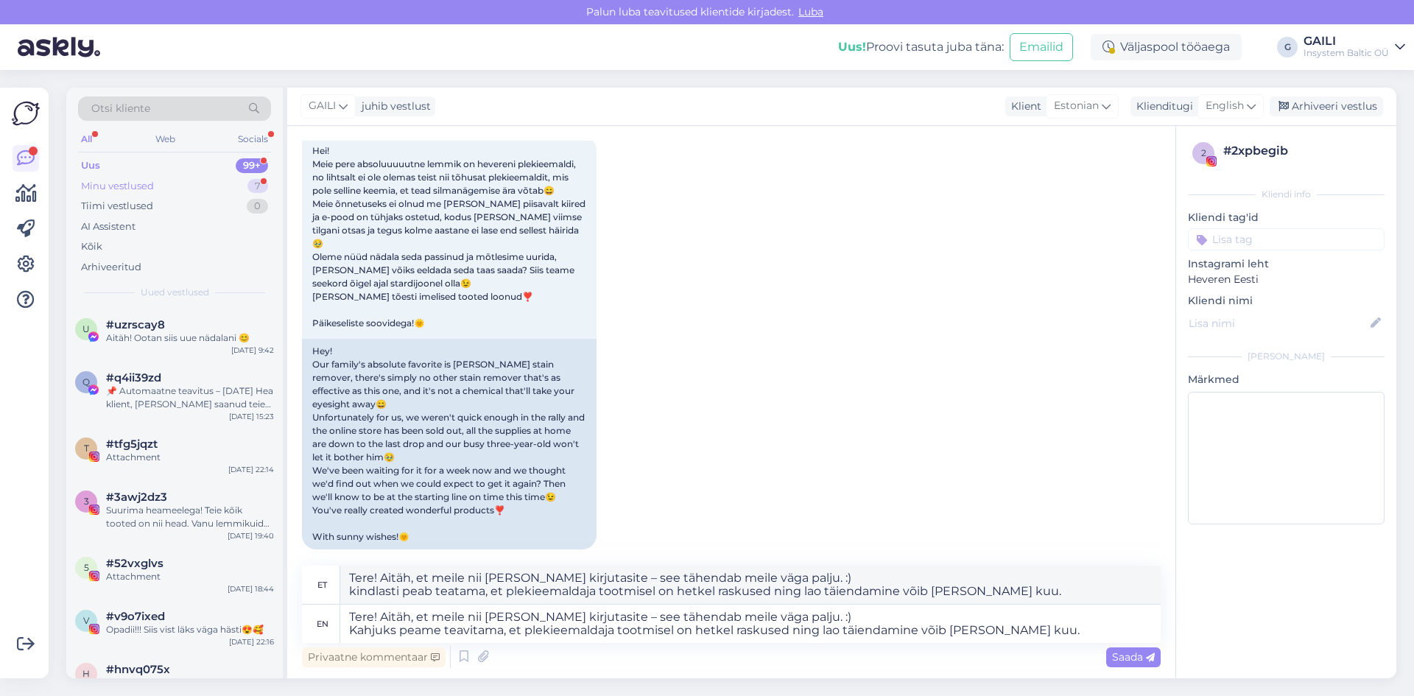
click at [150, 183] on div "Minu vestlused" at bounding box center [117, 186] width 73 height 15
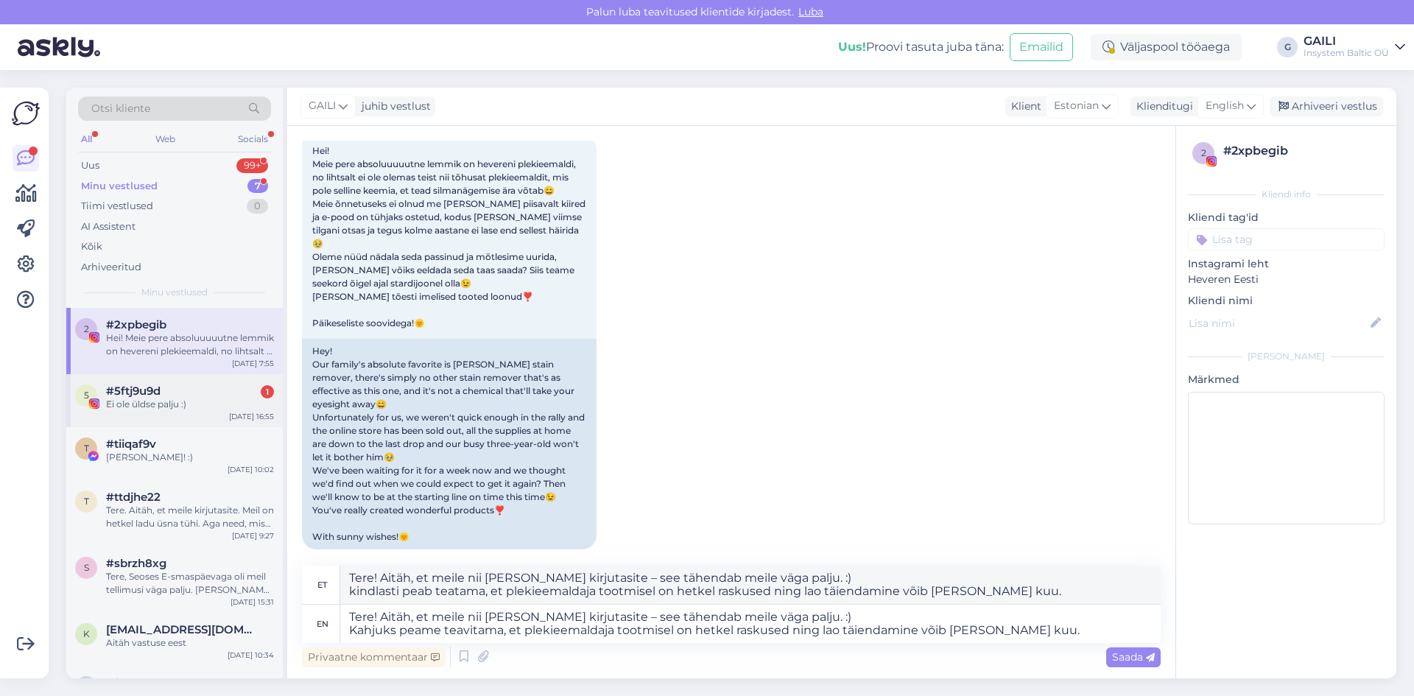
click at [190, 418] on div "5 #5ftj9u9d 1 Ei ole üldse palju :) [DATE] 16:55" at bounding box center [174, 400] width 216 height 53
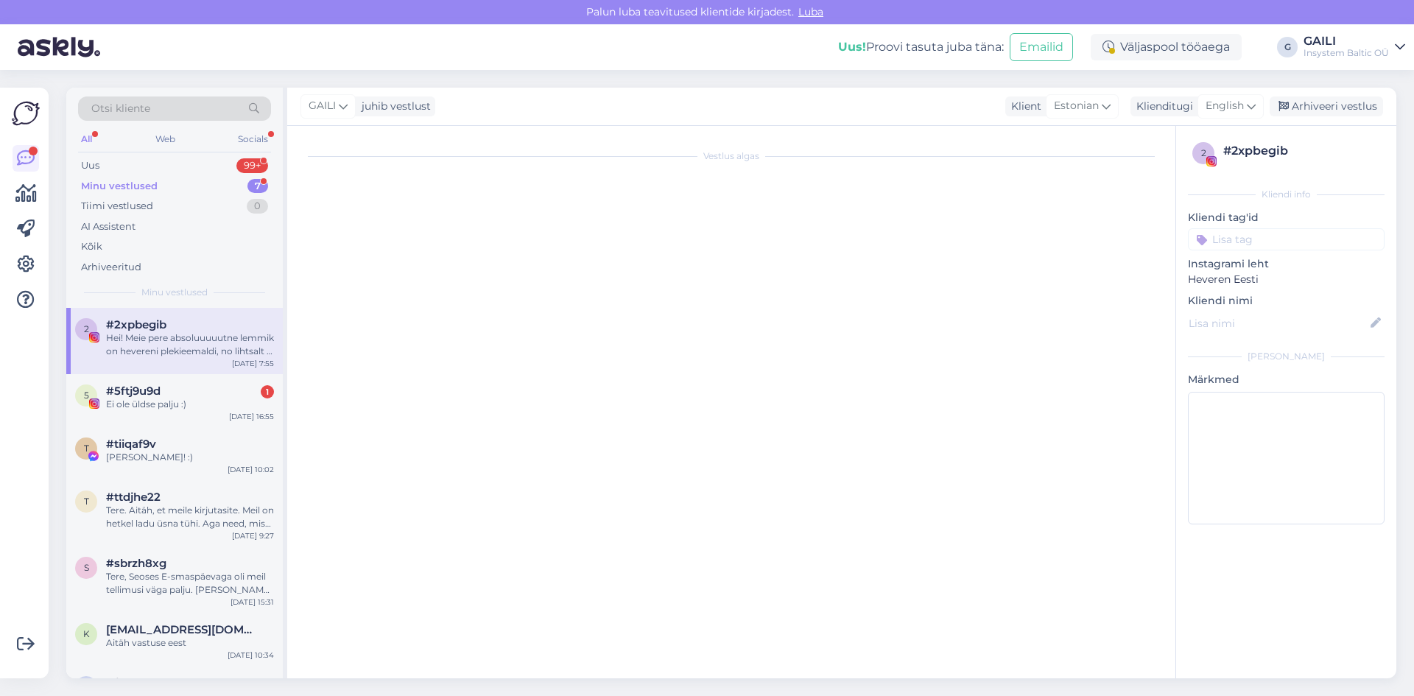
scroll to position [57, 0]
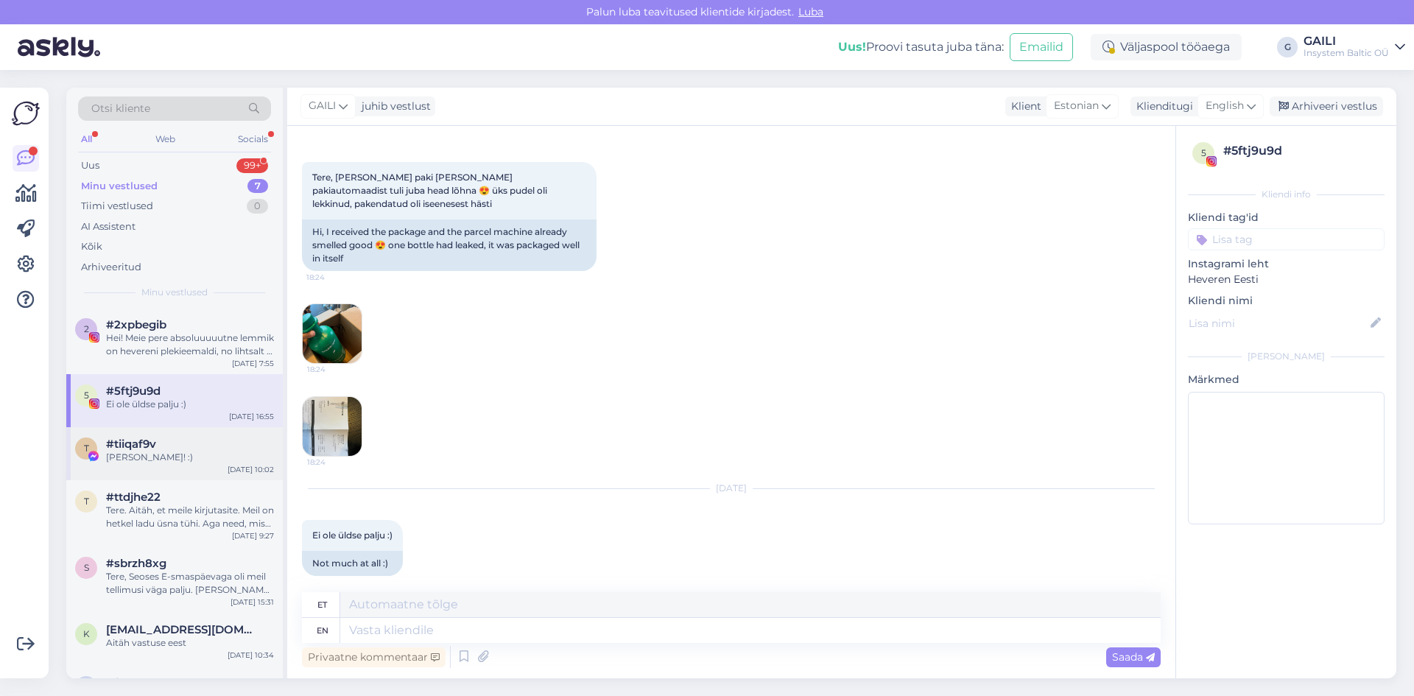
click at [168, 464] on div "t #tiiqaf9v Aga aitähh! :) [DATE] 10:02" at bounding box center [174, 453] width 216 height 53
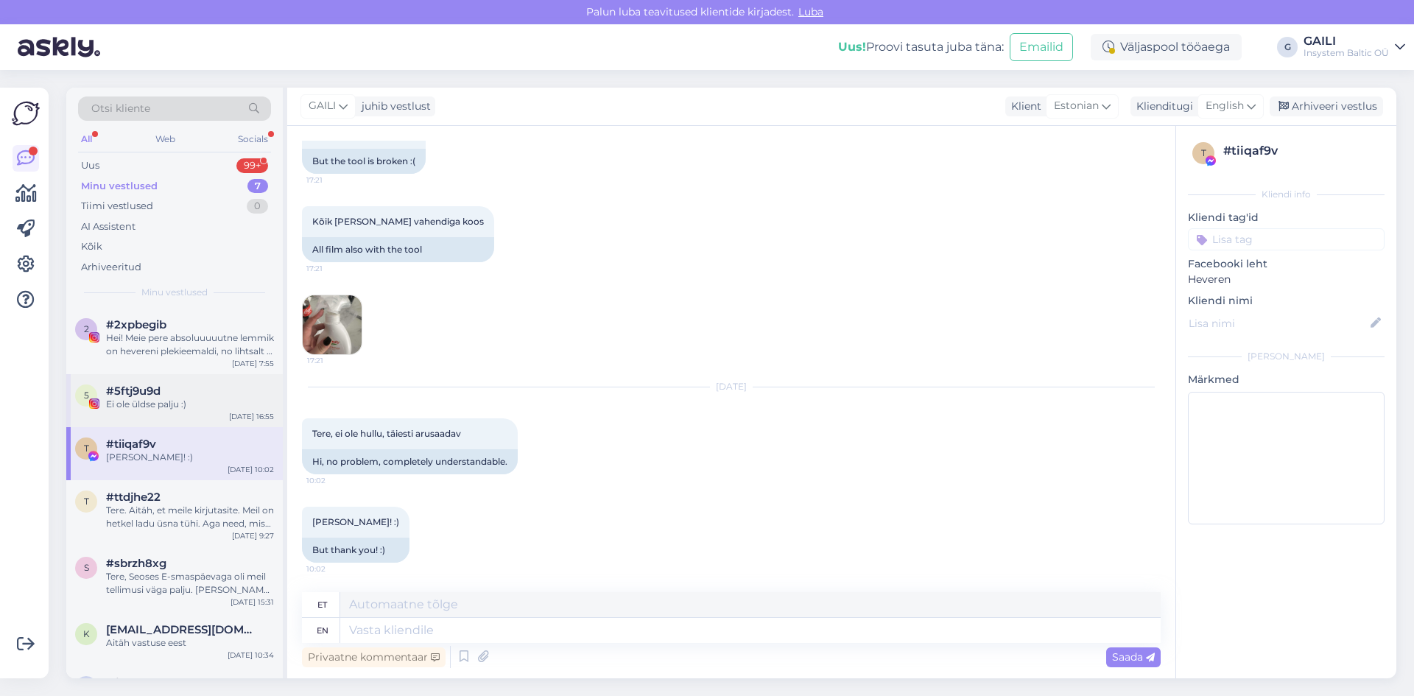
click at [168, 382] on div "5 #5ftj9u9d Ei ole üldse palju :) [DATE] 16:55" at bounding box center [174, 400] width 216 height 53
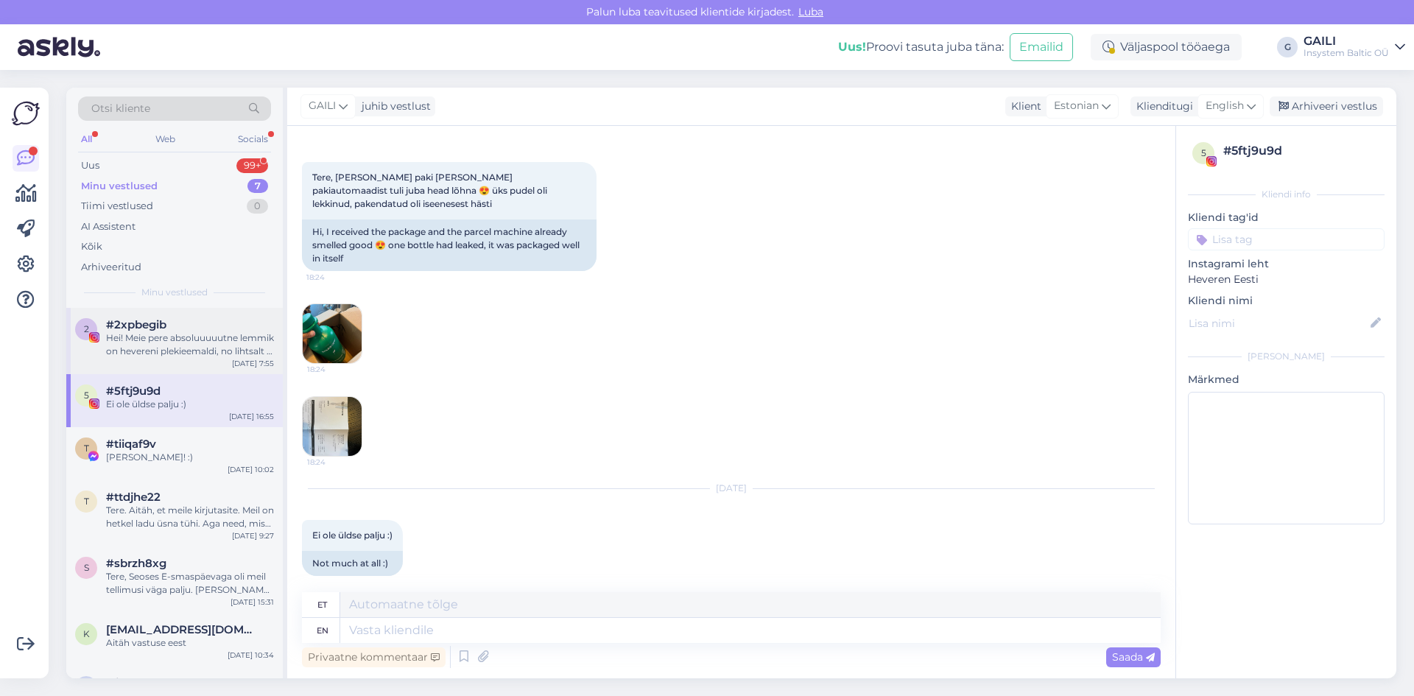
click at [184, 339] on div "Hei! Meie pere absoluuuuutne lemmik on hevereni plekieemaldi, no lihtsalt ei ol…" at bounding box center [190, 344] width 168 height 27
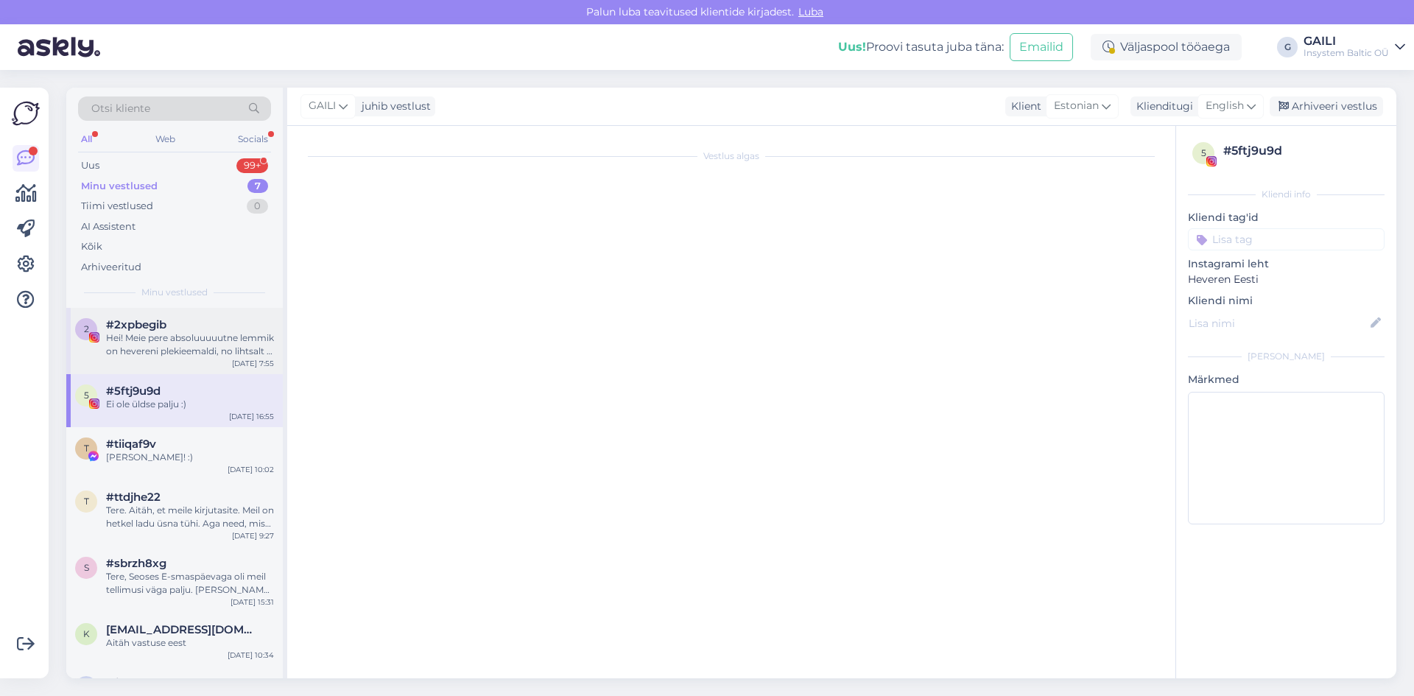
scroll to position [0, 0]
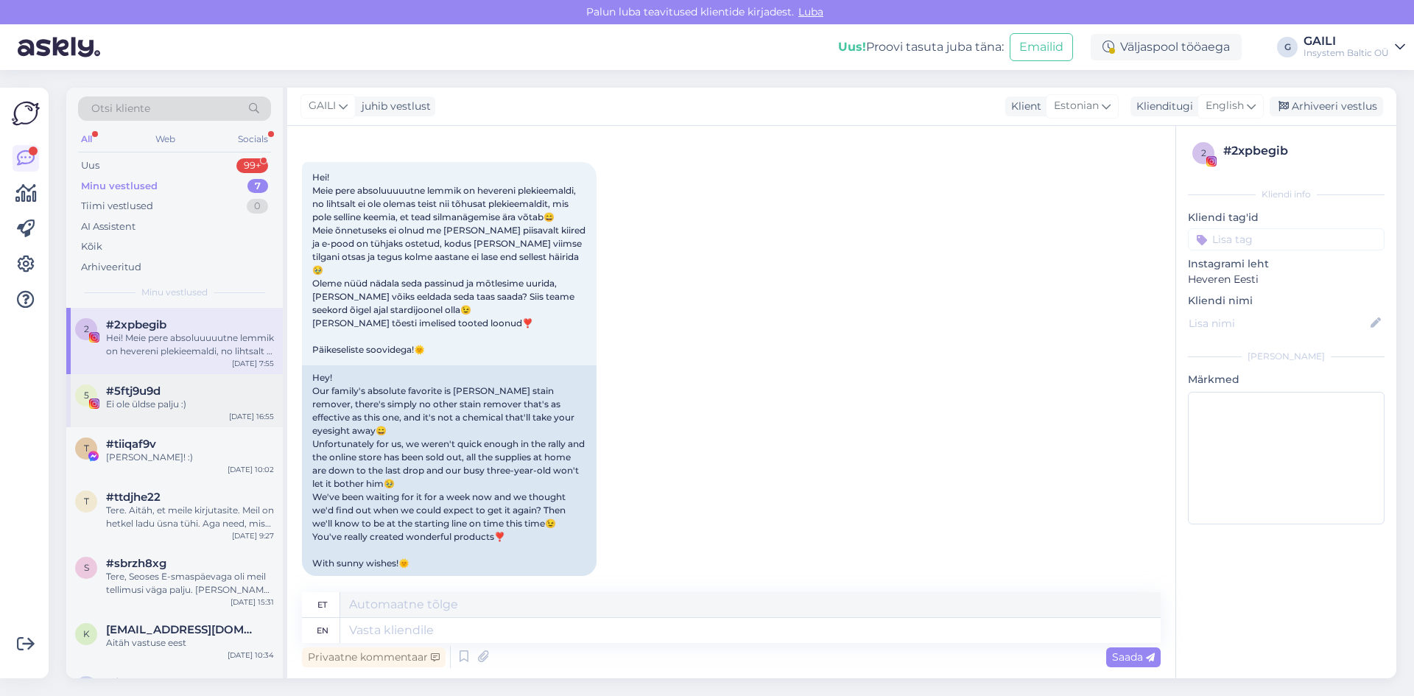
click at [221, 412] on div "5 #5ftj9u9d Ei ole üldse palju :) [DATE] 16:55" at bounding box center [174, 400] width 216 height 53
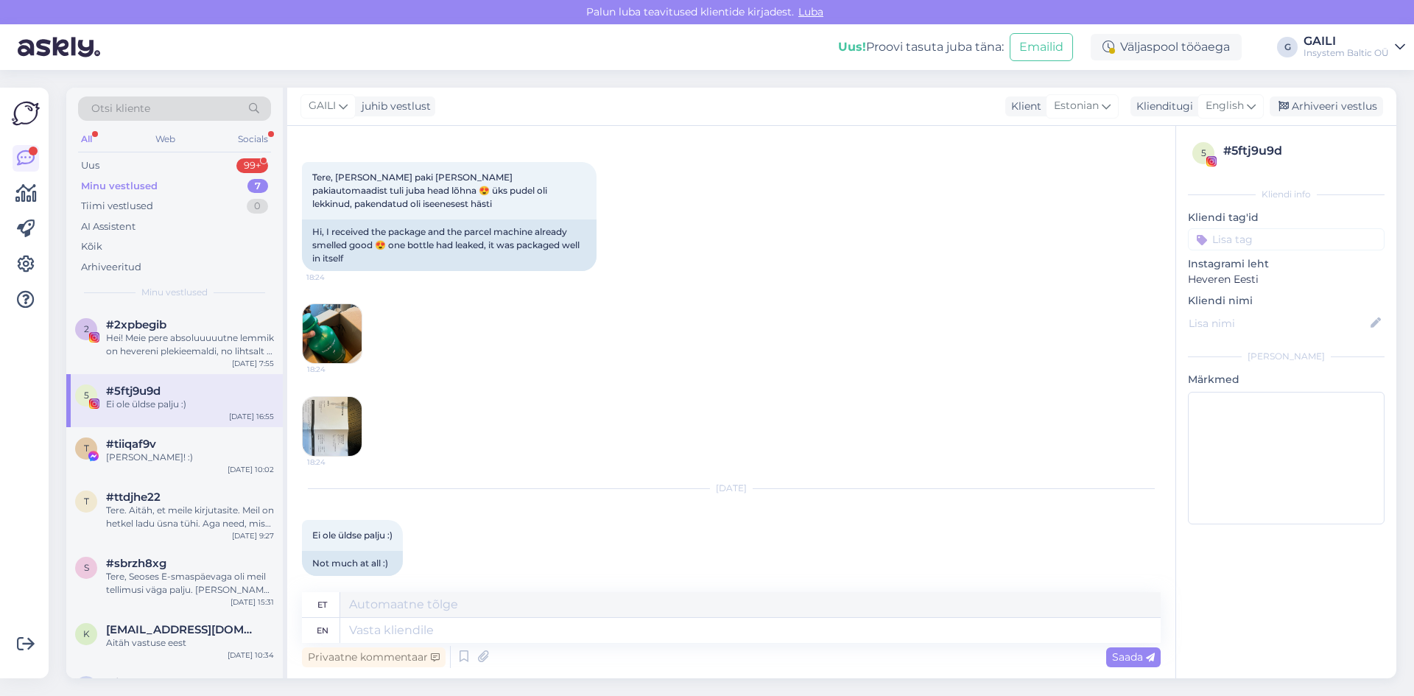
click at [316, 304] on img at bounding box center [332, 333] width 59 height 59
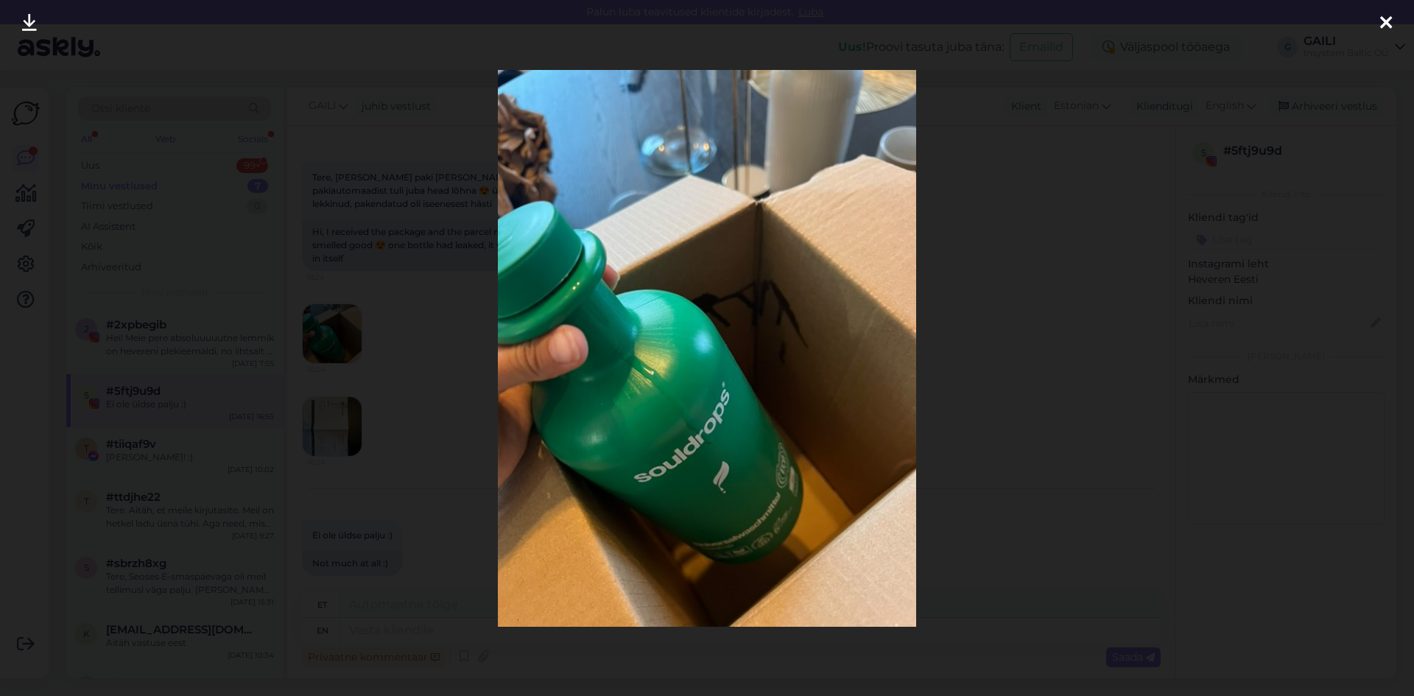
click at [1098, 434] on div at bounding box center [707, 348] width 1414 height 696
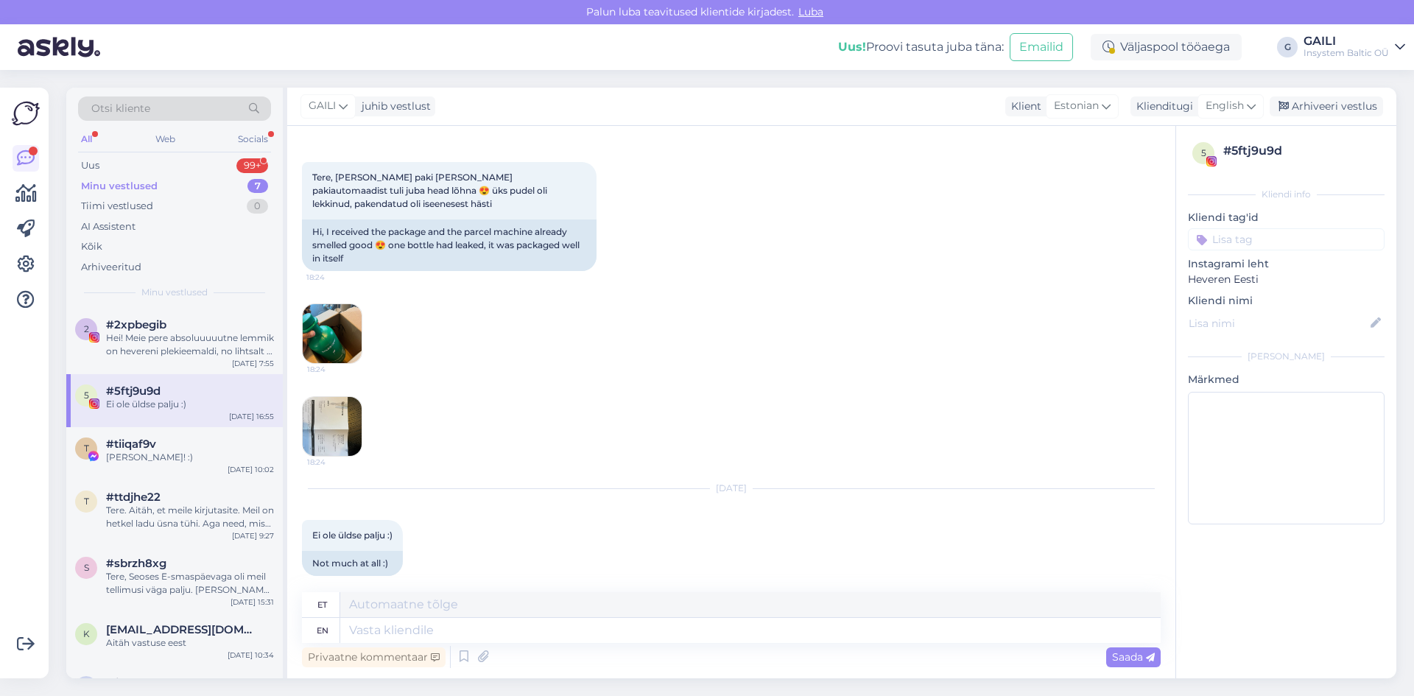
click at [332, 408] on img at bounding box center [332, 426] width 59 height 59
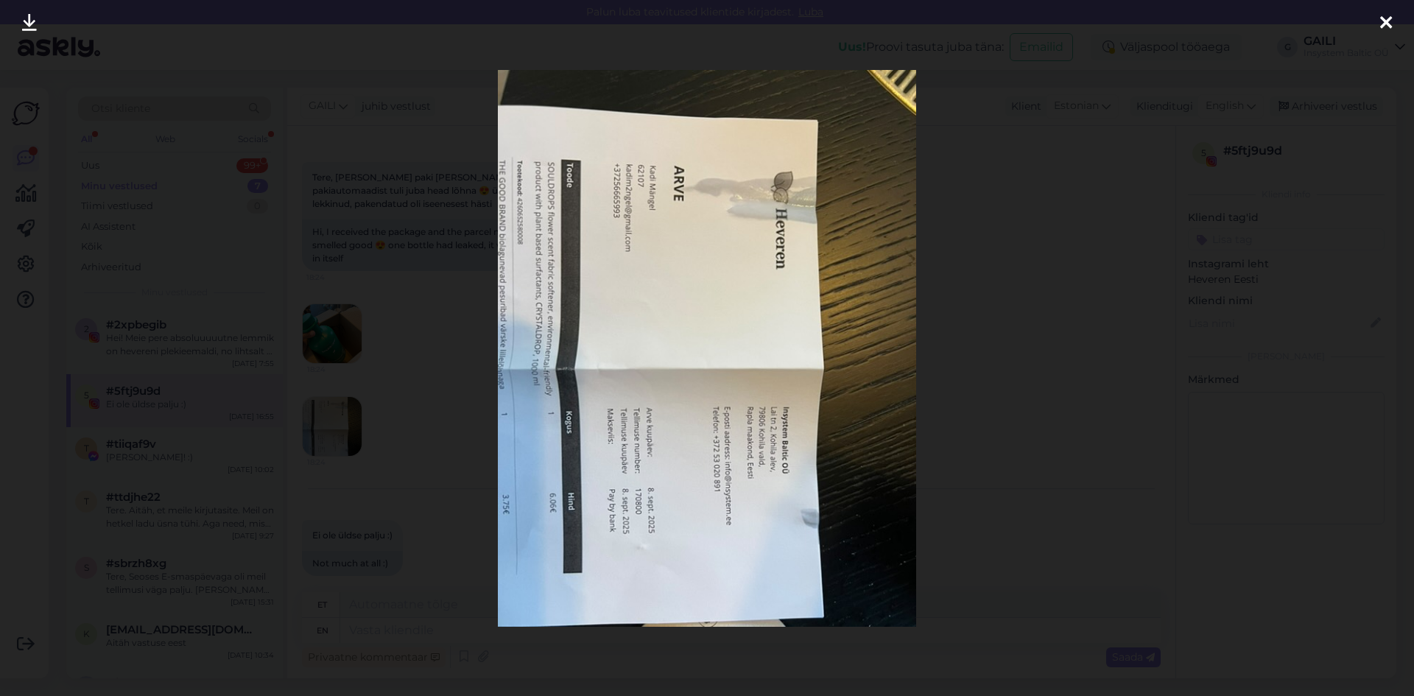
click at [917, 456] on div at bounding box center [707, 348] width 1414 height 696
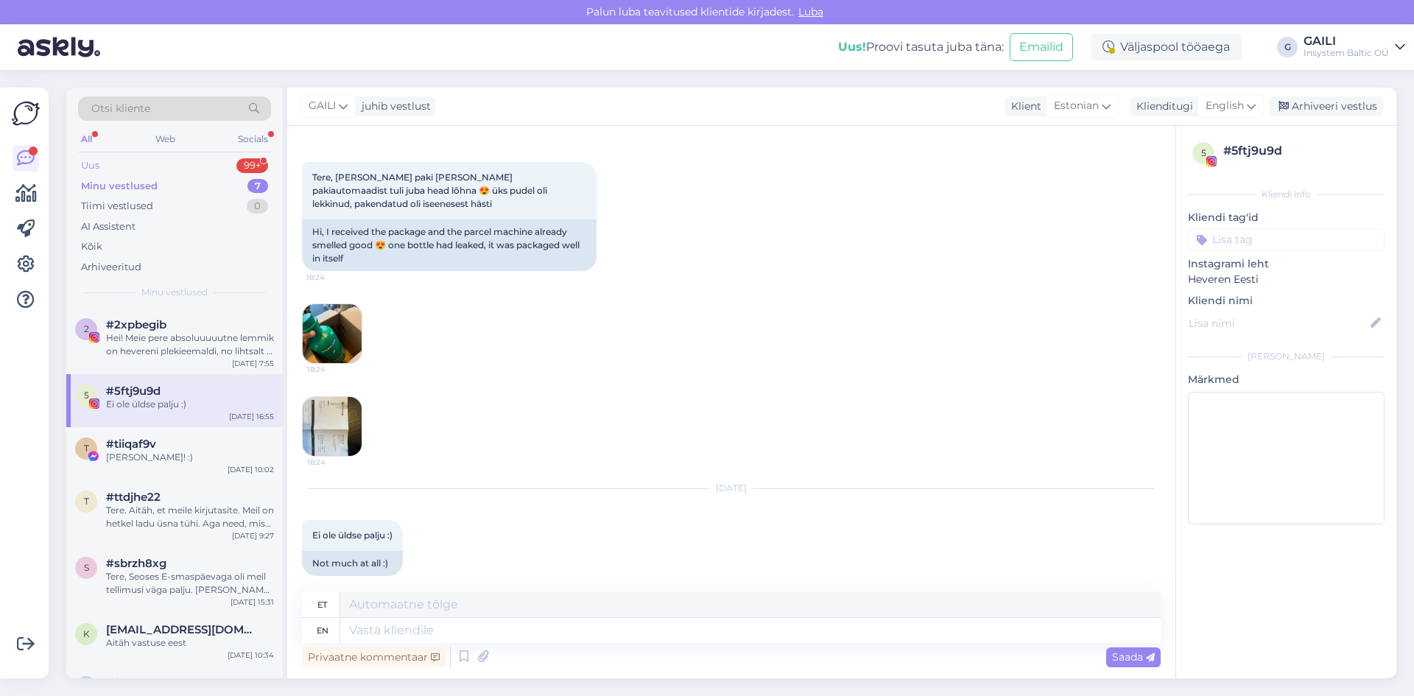
click at [166, 167] on div "Uus 99+" at bounding box center [174, 165] width 193 height 21
